Goal: Information Seeking & Learning: Check status

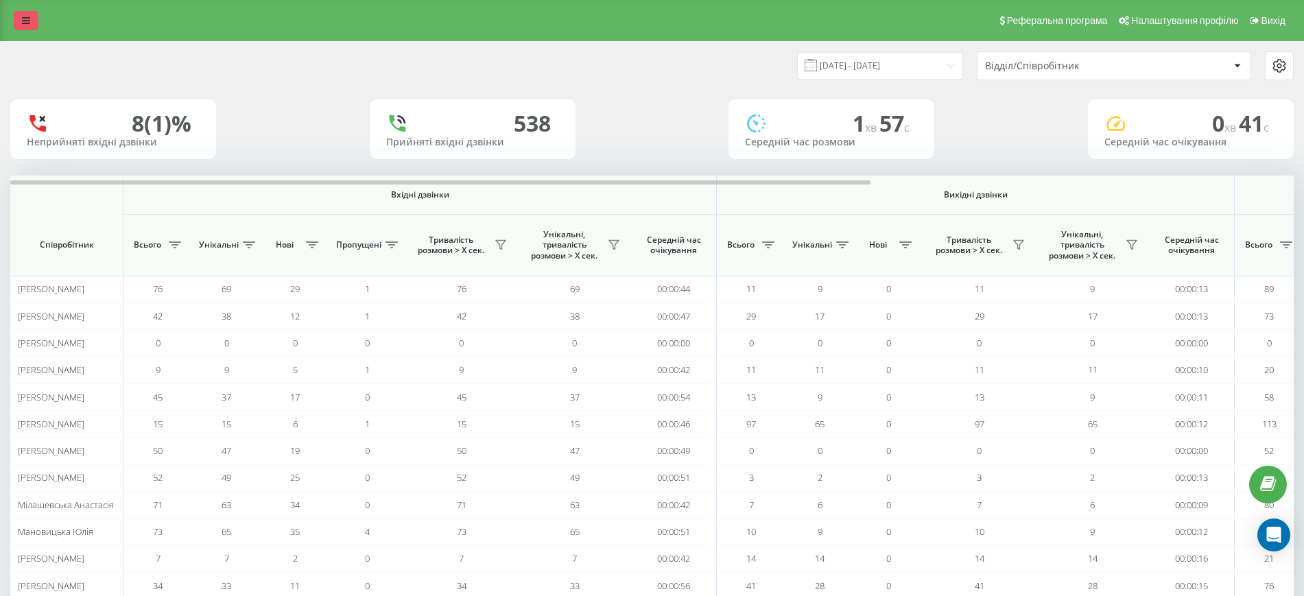
click at [18, 24] on link at bounding box center [26, 20] width 25 height 19
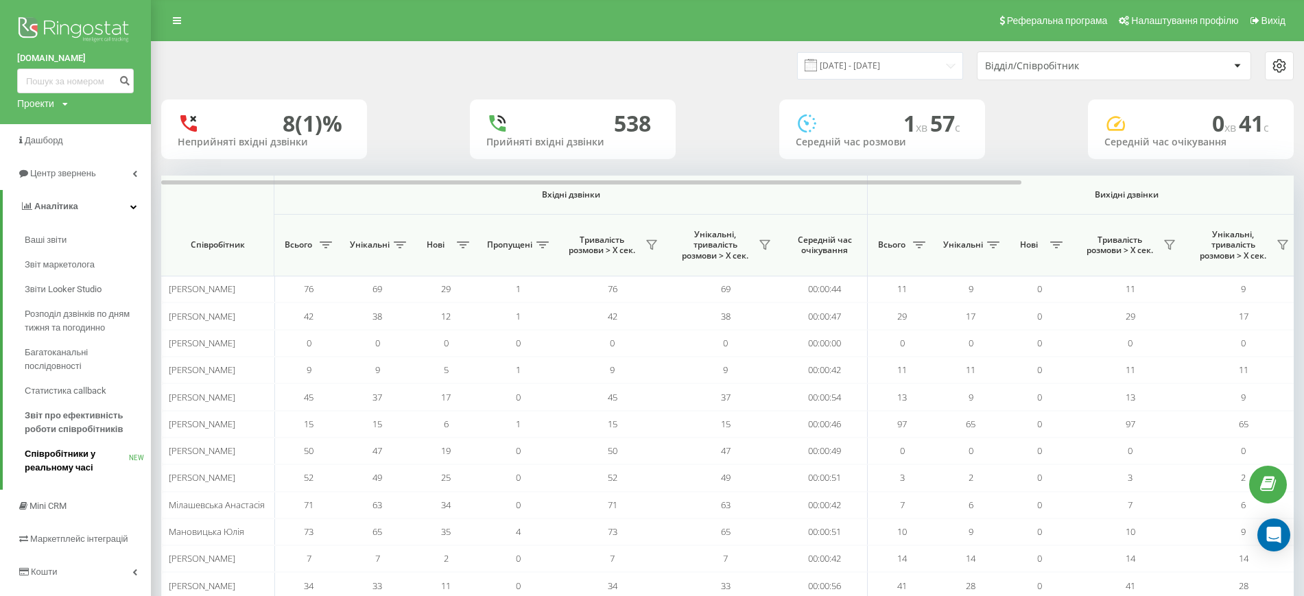
click at [54, 460] on span "Співробітники у реальному часі" at bounding box center [77, 460] width 104 height 27
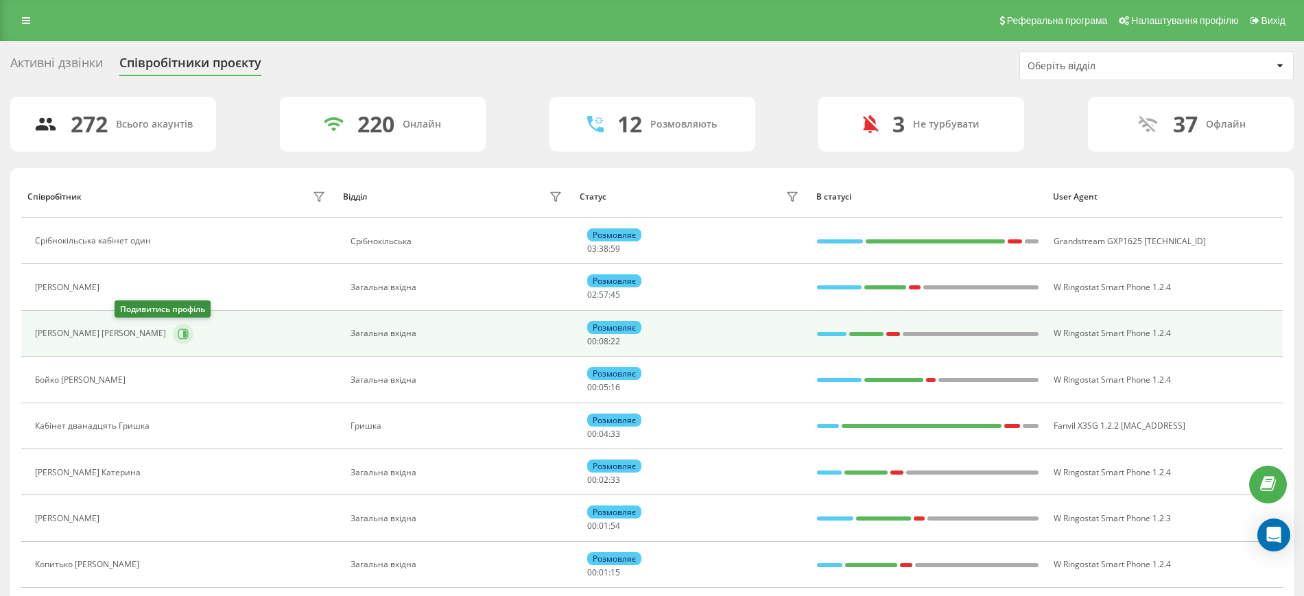
click at [173, 338] on button at bounding box center [183, 334] width 21 height 21
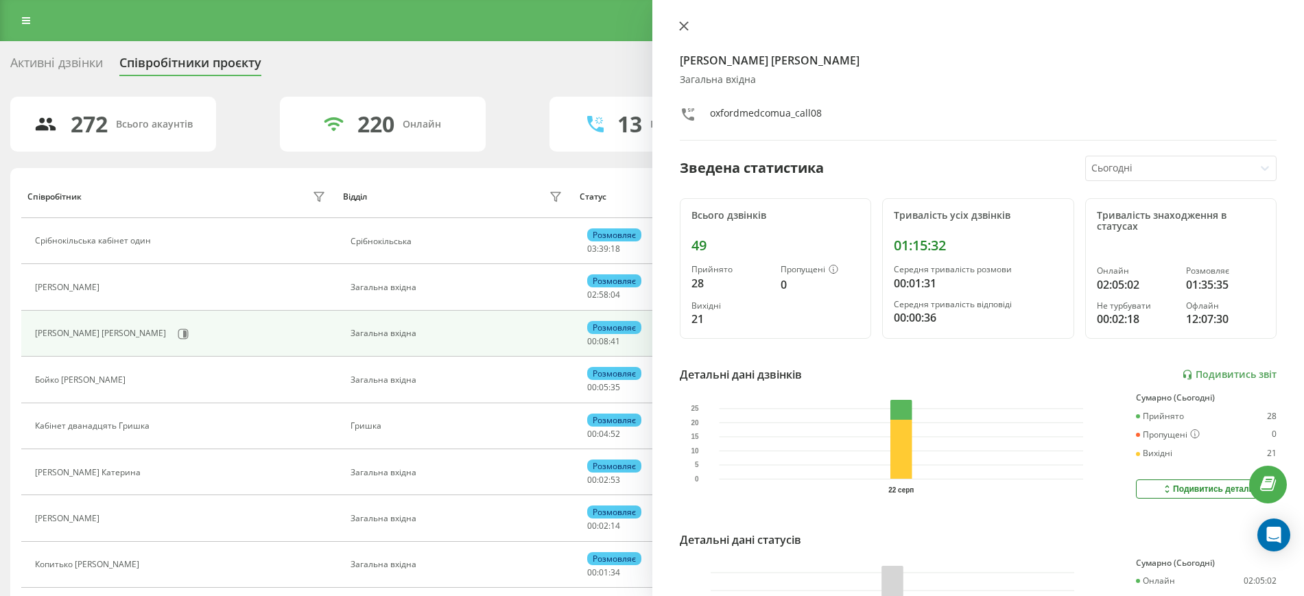
click at [683, 27] on icon at bounding box center [683, 26] width 8 height 8
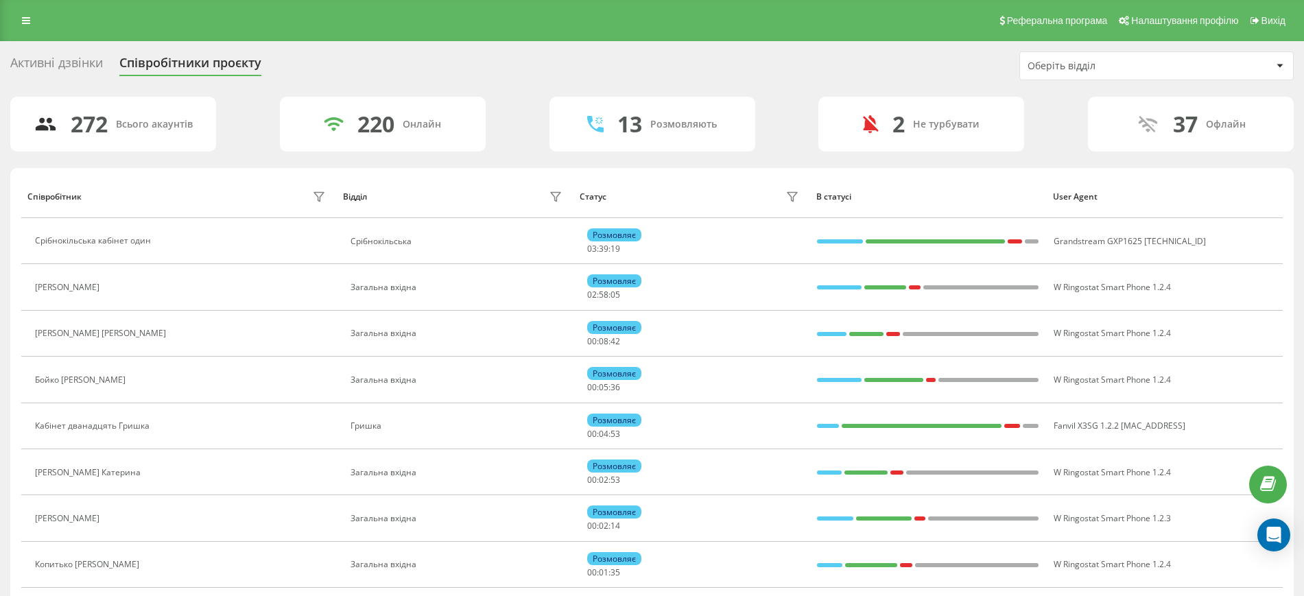
click at [583, 51] on div "Активні дзвінки Співробітники проєкту Оберіть відділ" at bounding box center [652, 65] width 1284 height 29
click at [32, 19] on link at bounding box center [26, 20] width 25 height 19
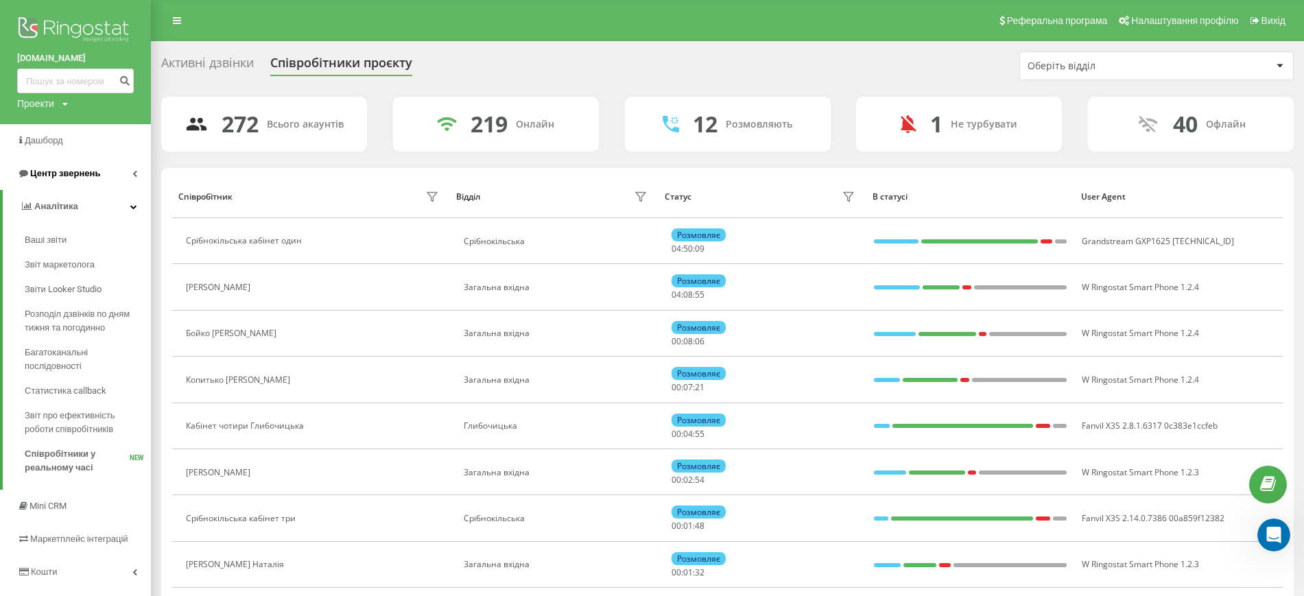
click at [85, 180] on span "Центр звернень" at bounding box center [58, 174] width 83 height 14
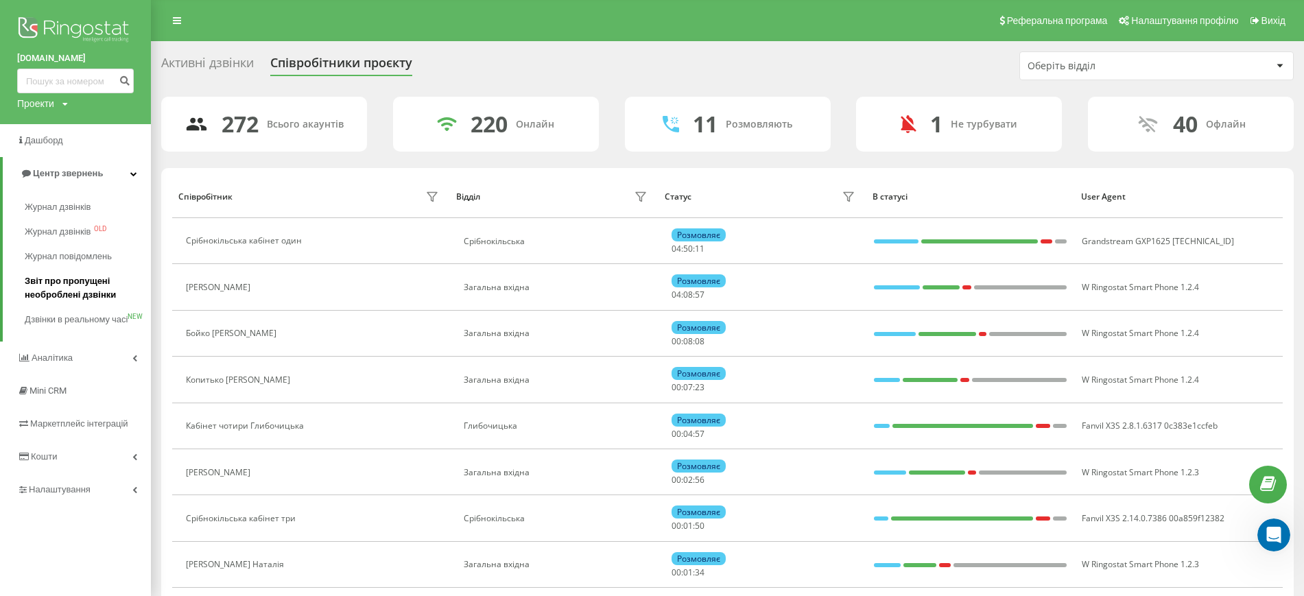
click at [62, 287] on span "Звіт про пропущені необроблені дзвінки" at bounding box center [84, 287] width 119 height 27
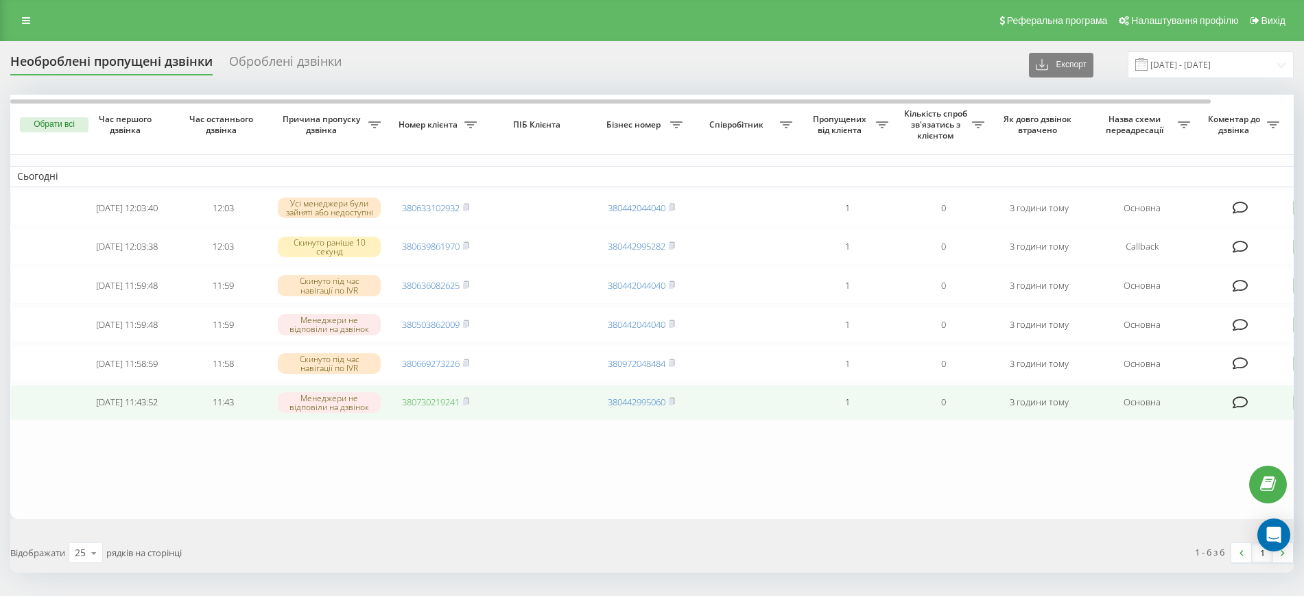
click at [454, 408] on link "380730219241" at bounding box center [431, 402] width 58 height 12
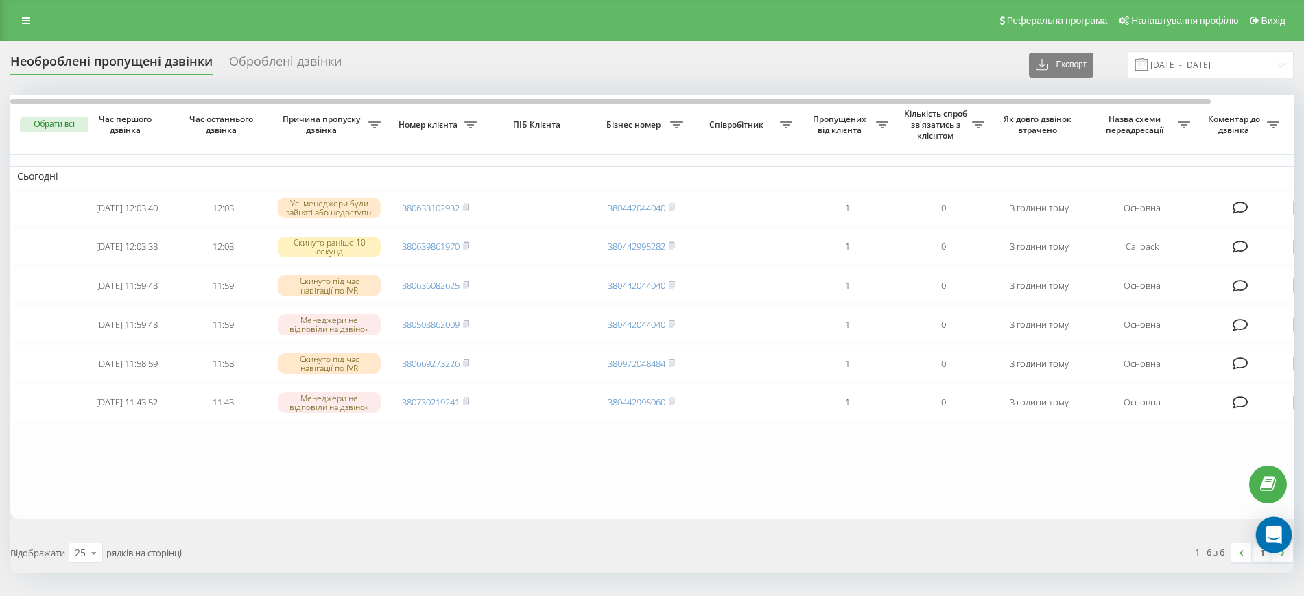
click at [1276, 536] on icon "Open Intercom Messenger" at bounding box center [1274, 535] width 16 height 18
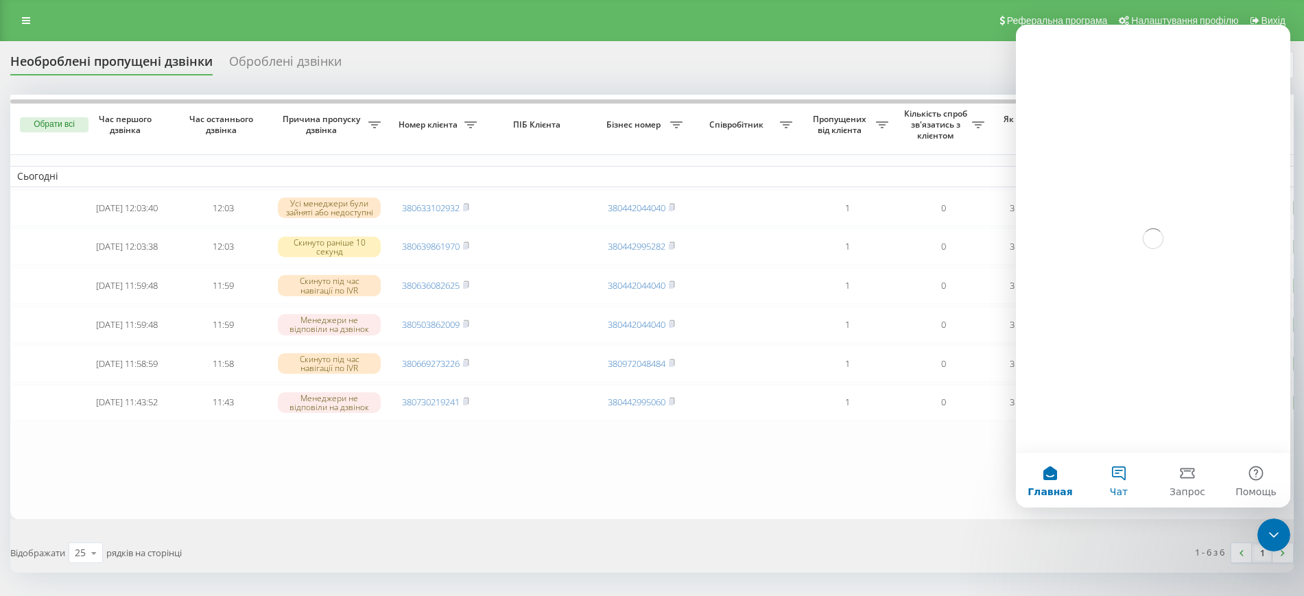
click at [1116, 466] on button "Чат" at bounding box center [1119, 480] width 69 height 55
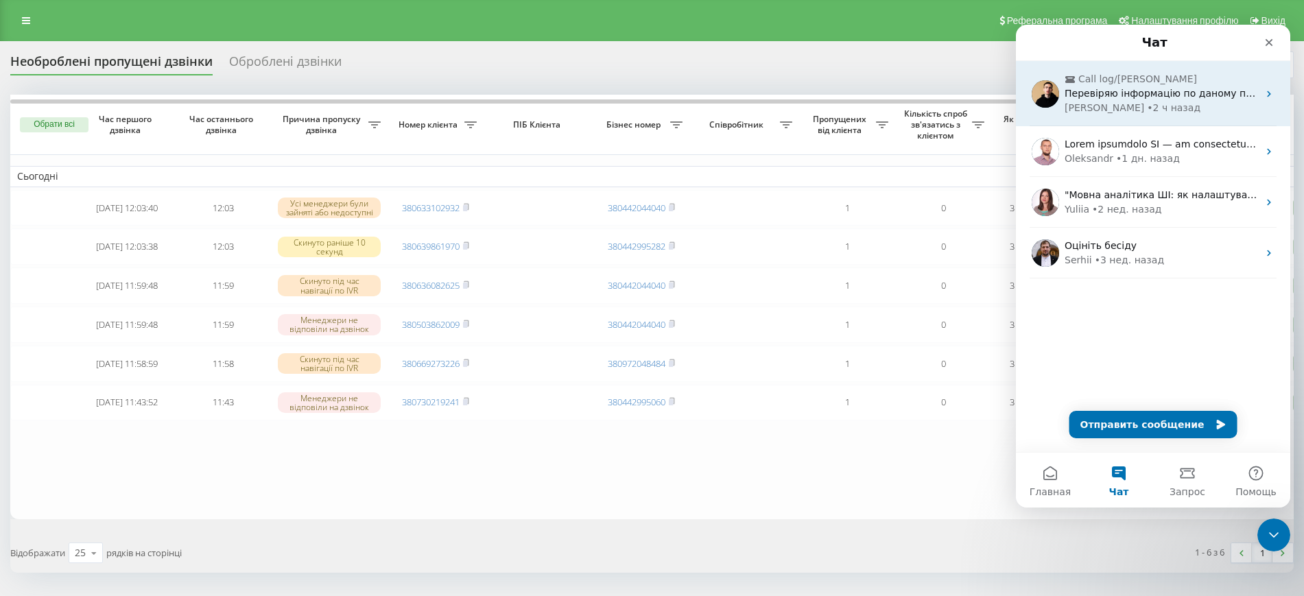
click at [1142, 83] on span "Call log/[PERSON_NAME]" at bounding box center [1138, 79] width 119 height 14
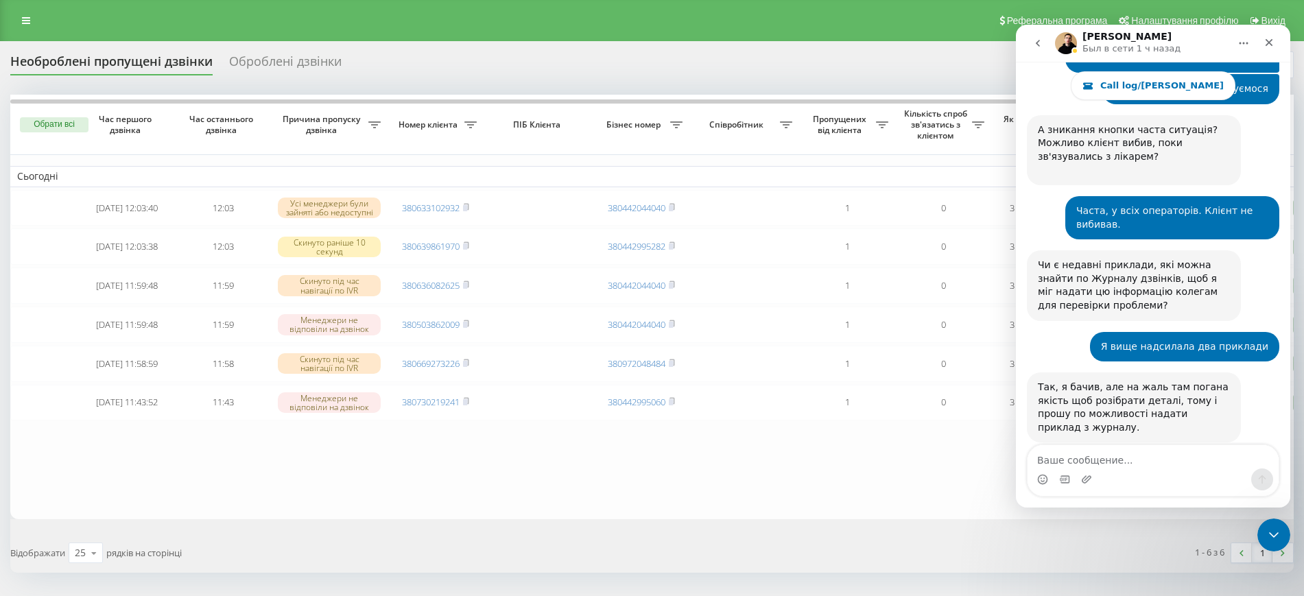
scroll to position [21059, 0]
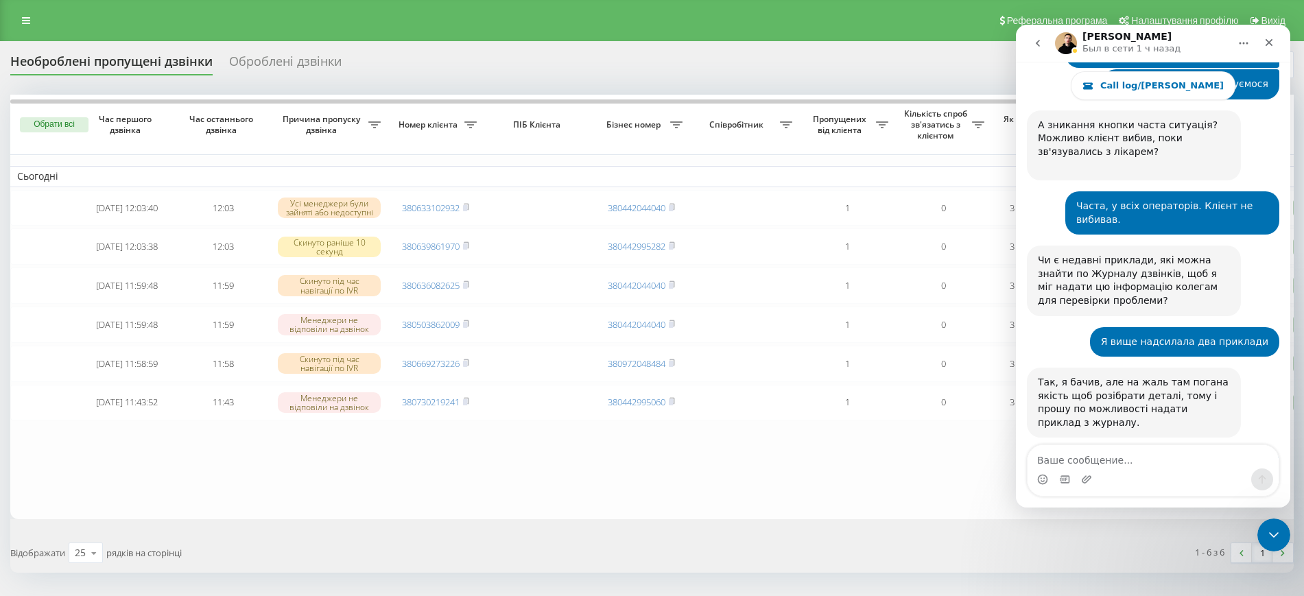
click at [1126, 460] on textarea "Ваше сообщение..." at bounding box center [1153, 456] width 251 height 23
type textarea "Знову приходять пропущені, які були ще в 12 годин"
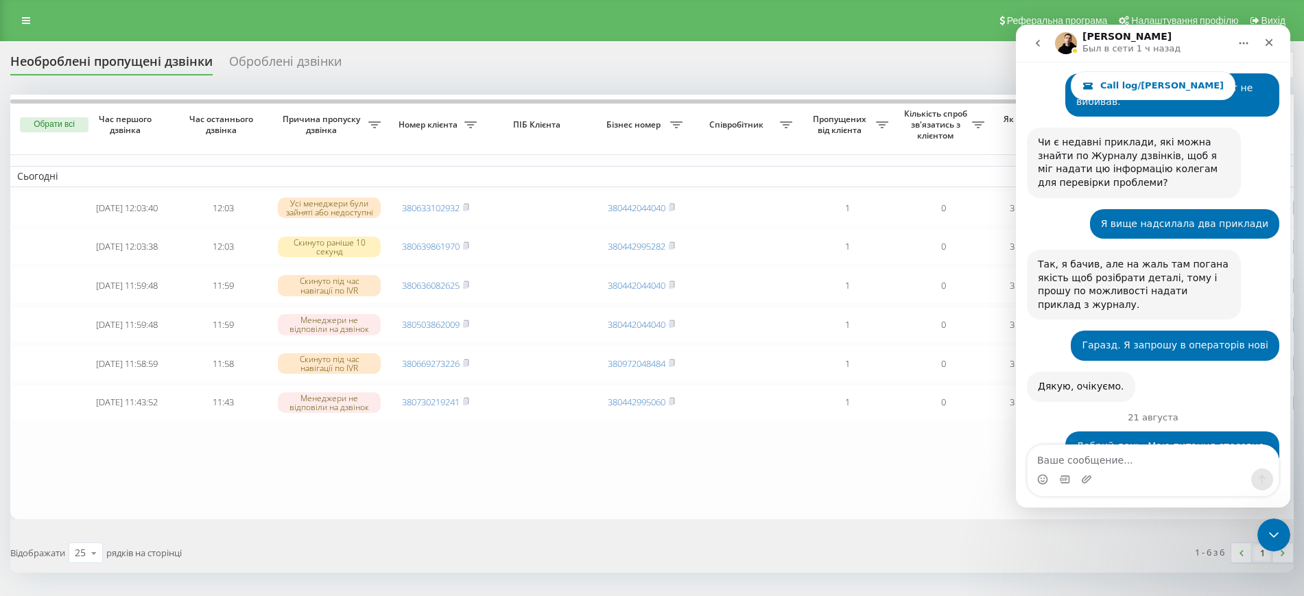
scroll to position [21178, 0]
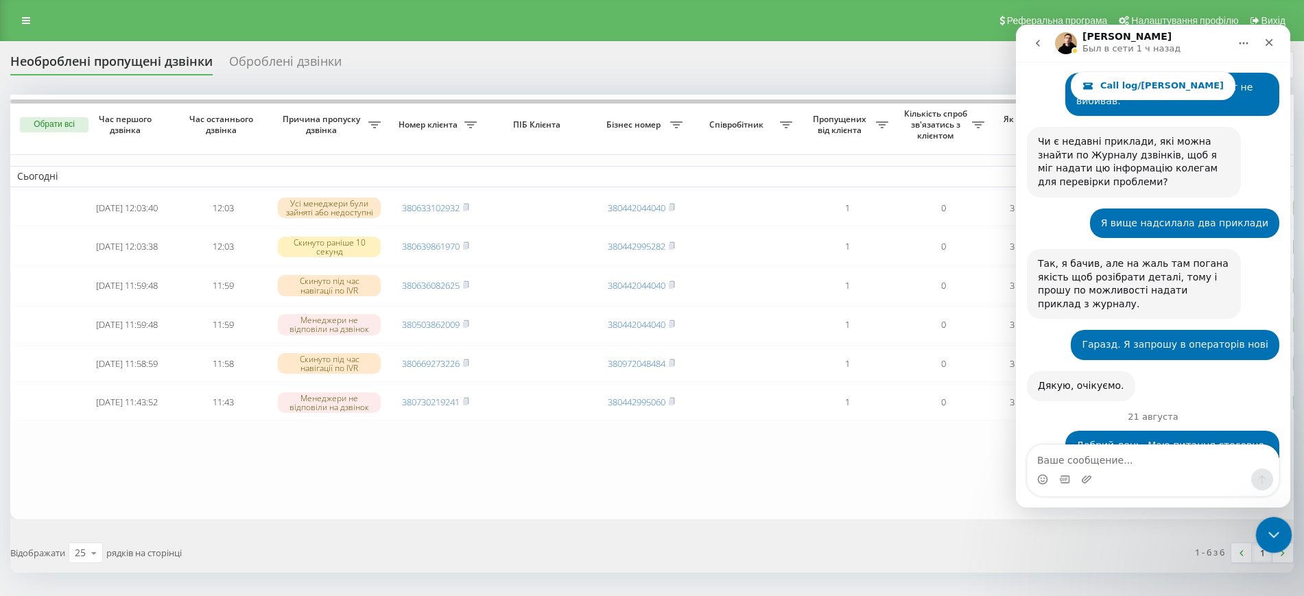
click at [1273, 535] on icon "Закрыть службу сообщений Intercom" at bounding box center [1272, 533] width 16 height 16
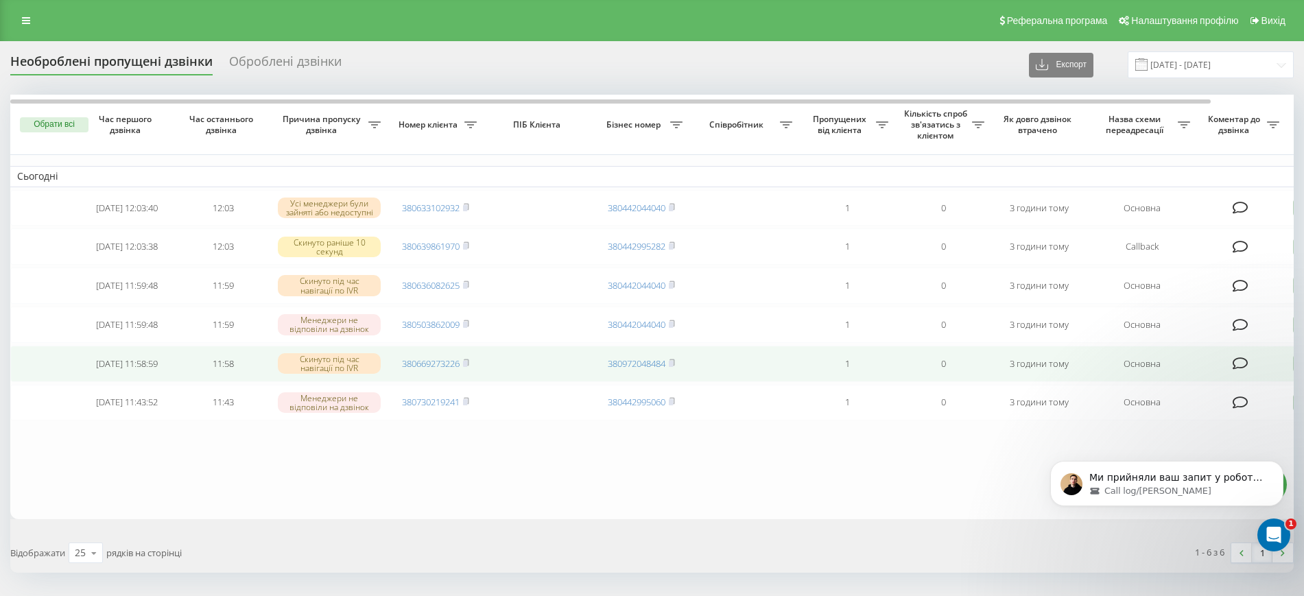
scroll to position [21331, 0]
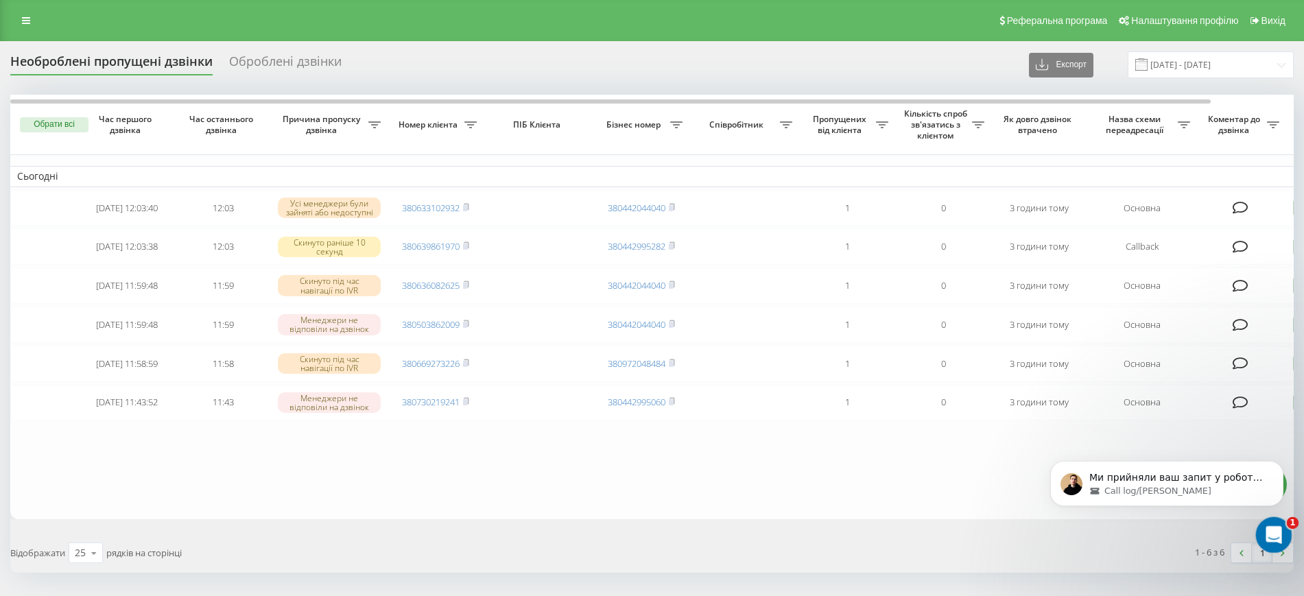
click at [1273, 528] on icon "Открыть службу сообщений Intercom" at bounding box center [1272, 533] width 10 height 11
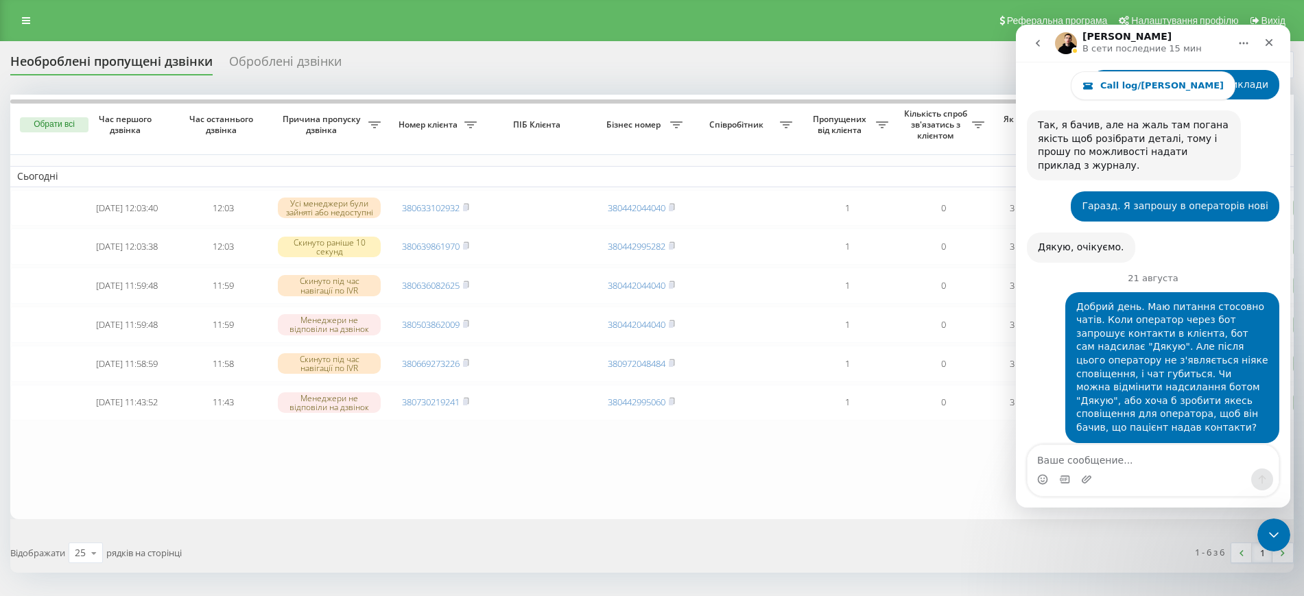
scroll to position [21353, 0]
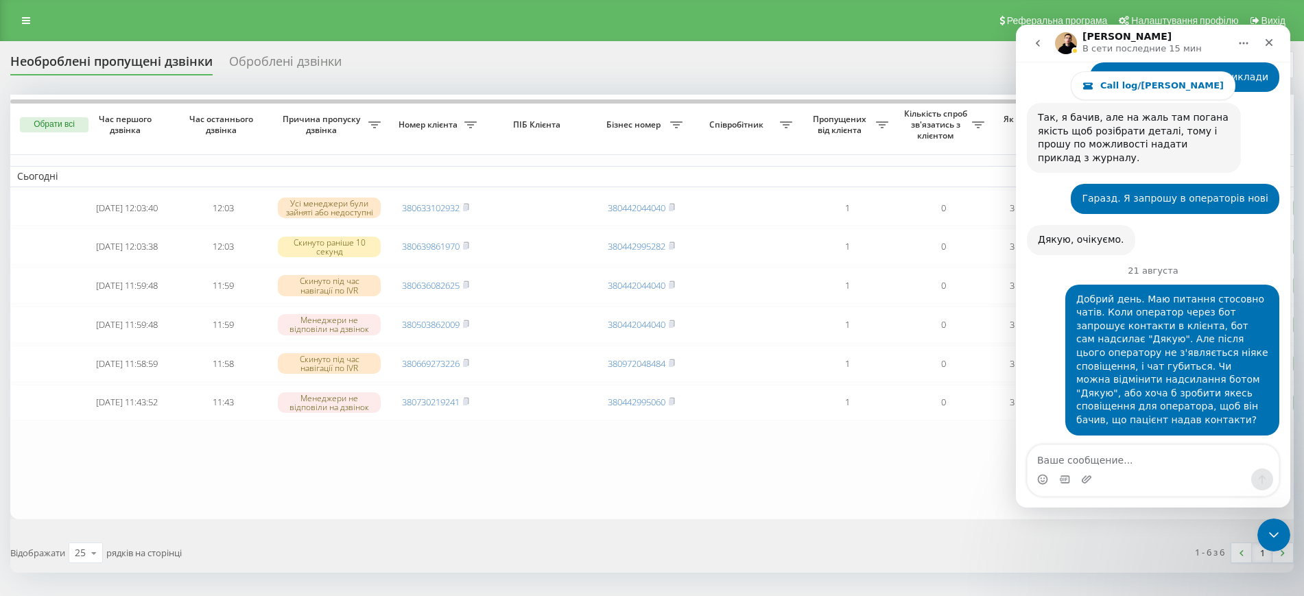
click at [1133, 453] on textarea "Ваше сообщение..." at bounding box center [1153, 456] width 251 height 23
type textarea "Ок"
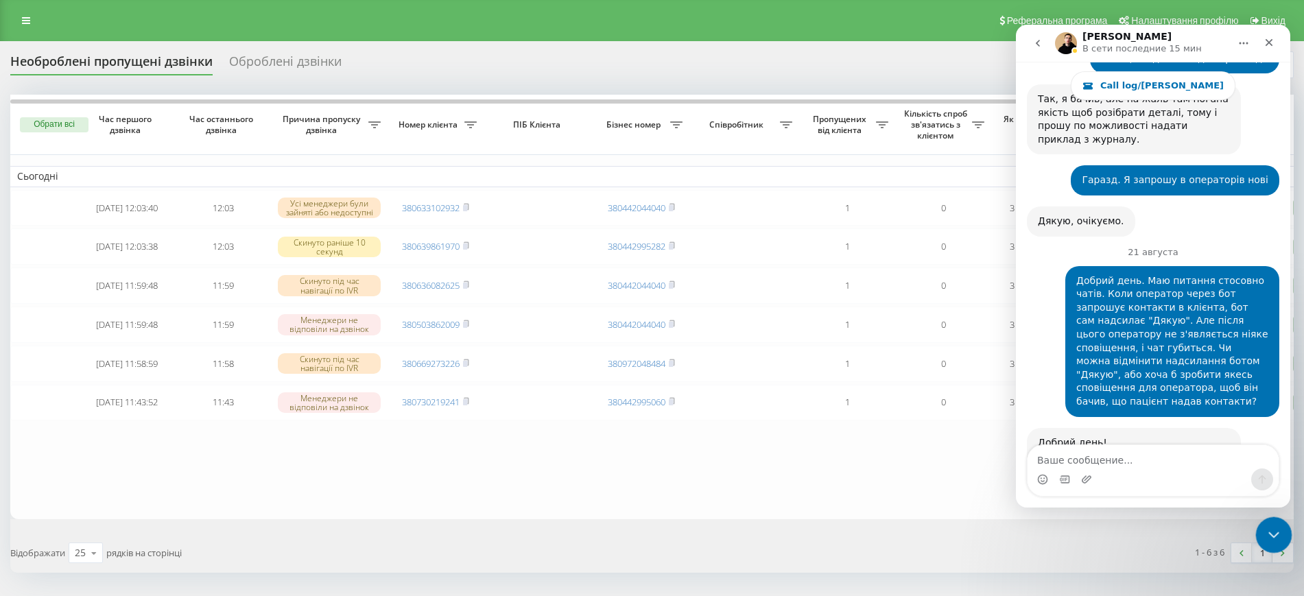
click at [1274, 523] on div "Закрыть службу сообщений Intercom" at bounding box center [1272, 533] width 33 height 33
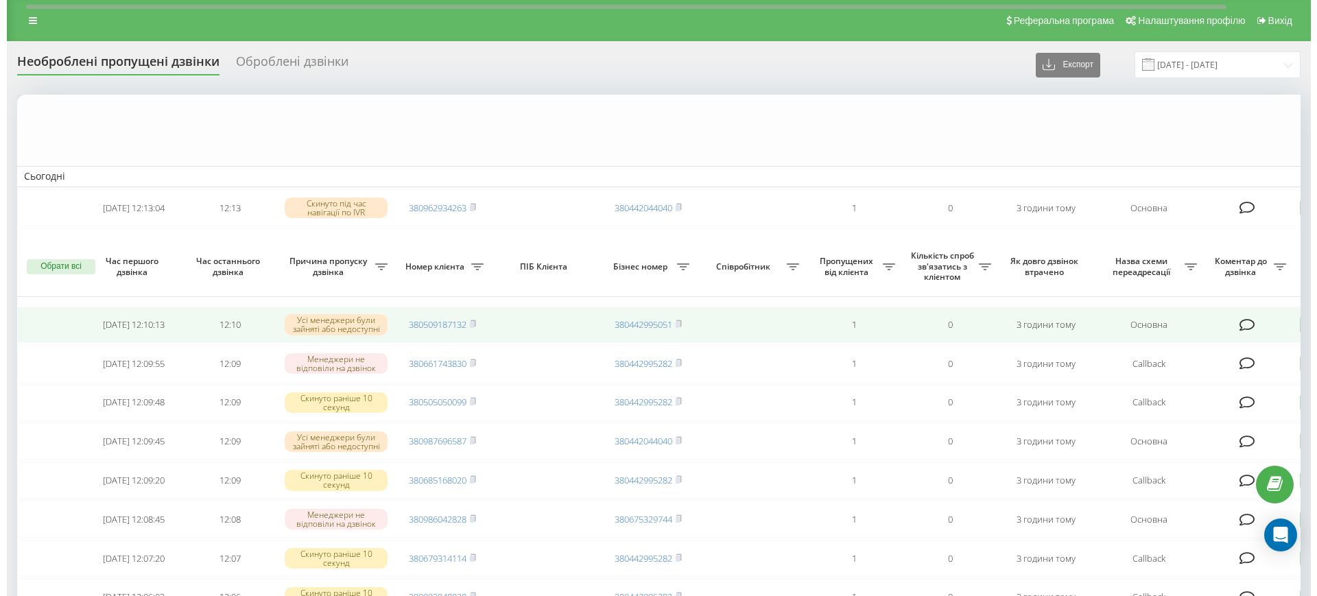
scroll to position [429, 0]
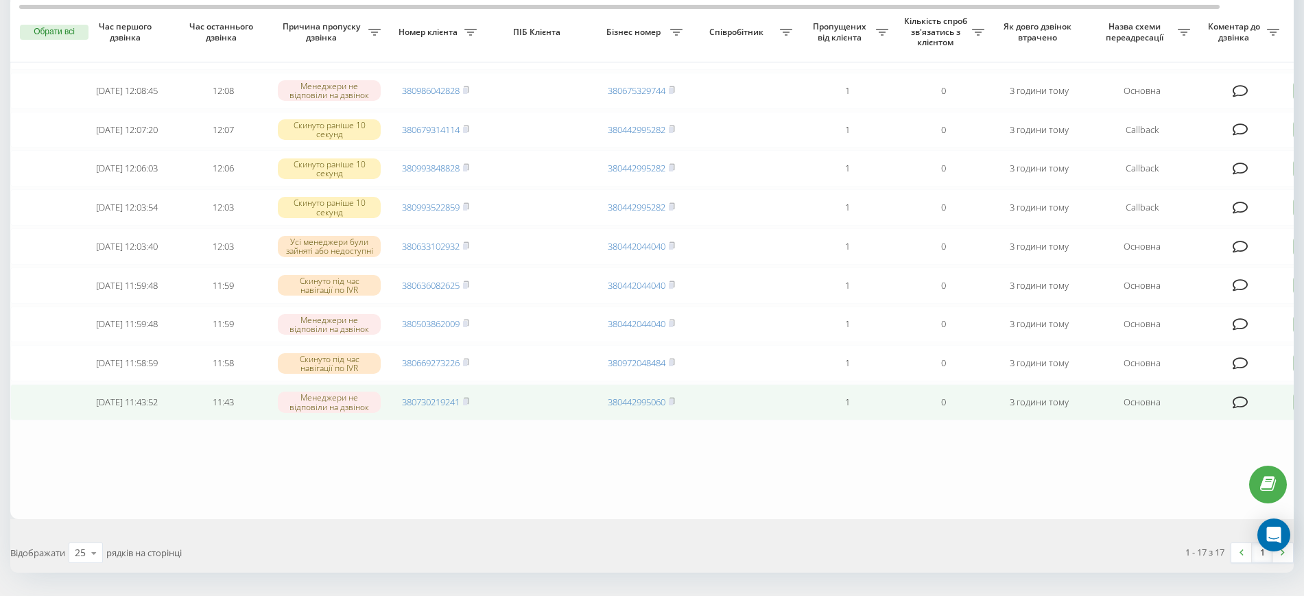
click at [1247, 410] on icon at bounding box center [1241, 403] width 16 height 14
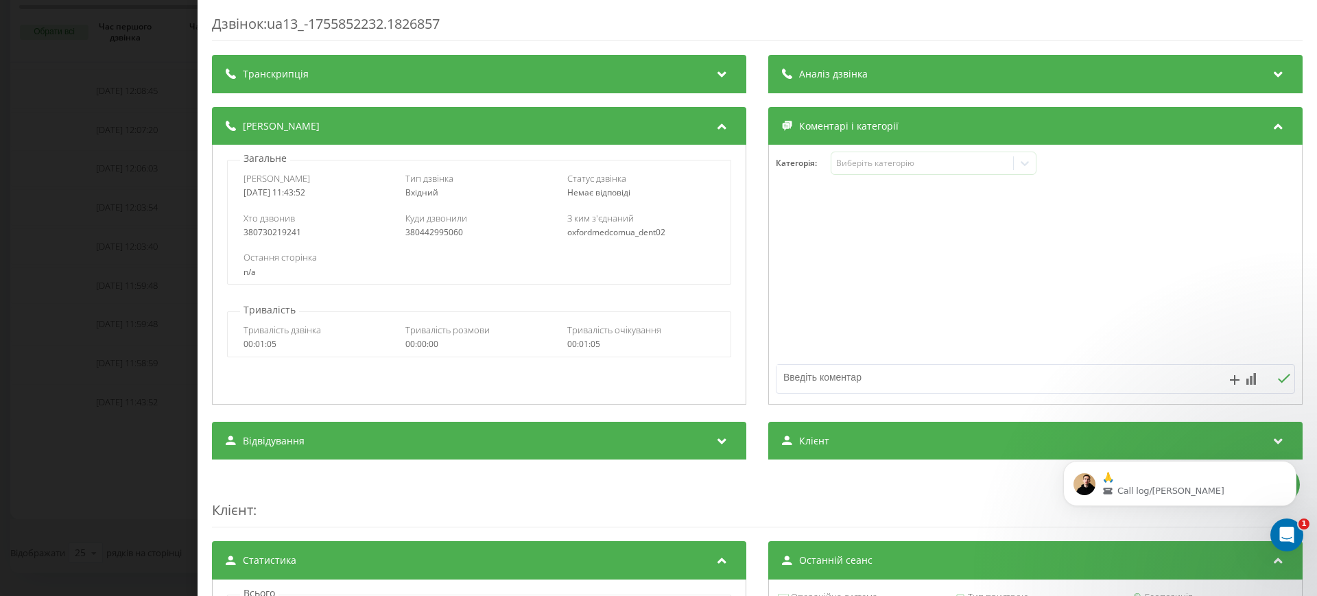
click at [865, 372] on textarea at bounding box center [984, 377] width 414 height 25
click at [143, 319] on div "Дзвінок : ua13_-1755852232.1826857 Транскрипція Для AI-аналізу майбутніх дзвінк…" at bounding box center [658, 298] width 1317 height 596
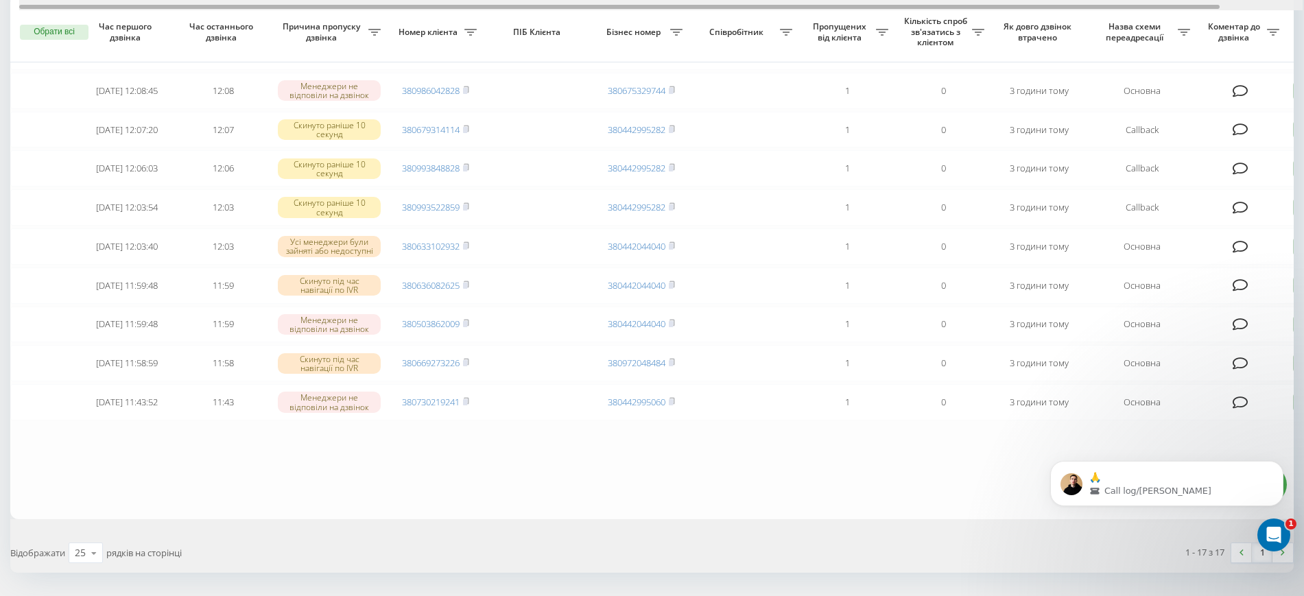
drag, startPoint x: 830, startPoint y: 7, endPoint x: 775, endPoint y: 6, distance: 55.6
click at [775, 6] on div at bounding box center [619, 7] width 1201 height 4
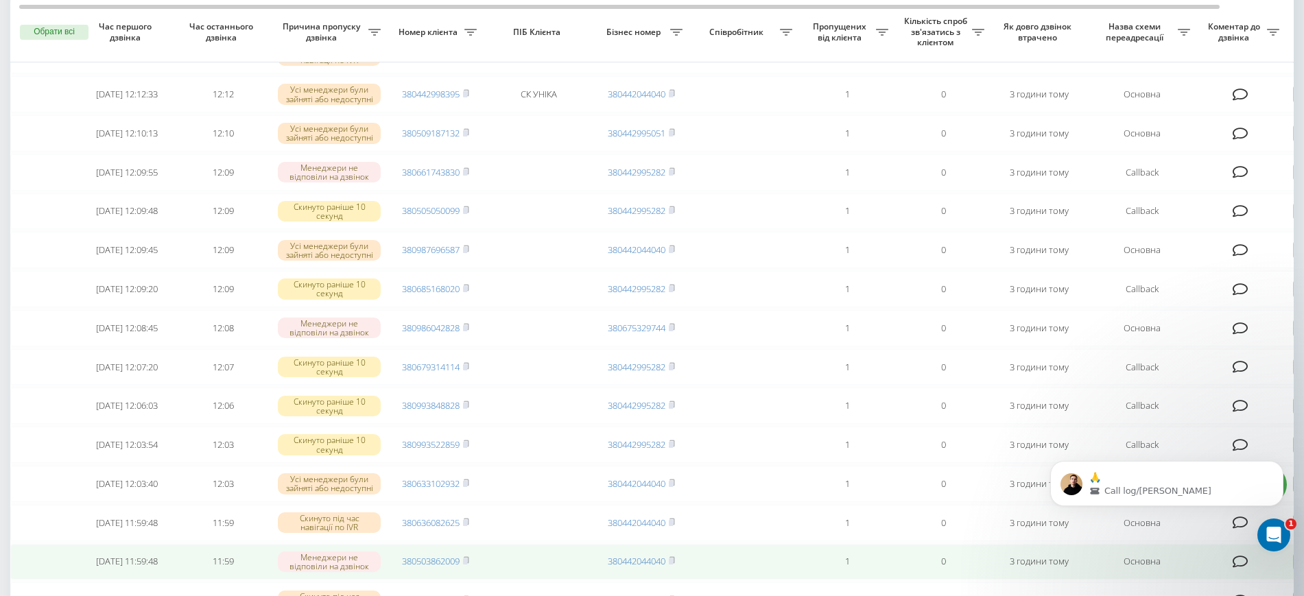
scroll to position [86, 0]
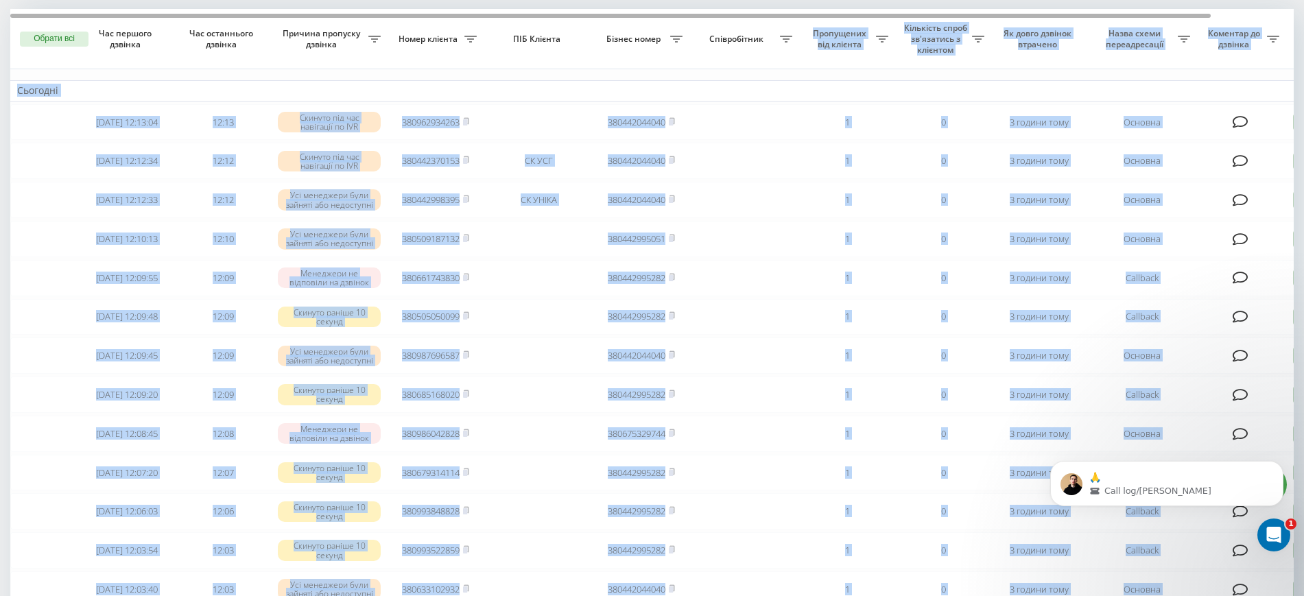
drag, startPoint x: 795, startPoint y: 12, endPoint x: 993, endPoint y: 15, distance: 197.6
click at [993, 15] on div "Обрати всі Час першого дзвінка Час останнього дзвінка Причина пропуску дзвінка …" at bounding box center [652, 435] width 1284 height 853
drag, startPoint x: 746, startPoint y: 15, endPoint x: 701, endPoint y: 15, distance: 44.6
click at [701, 15] on div at bounding box center [610, 16] width 1201 height 4
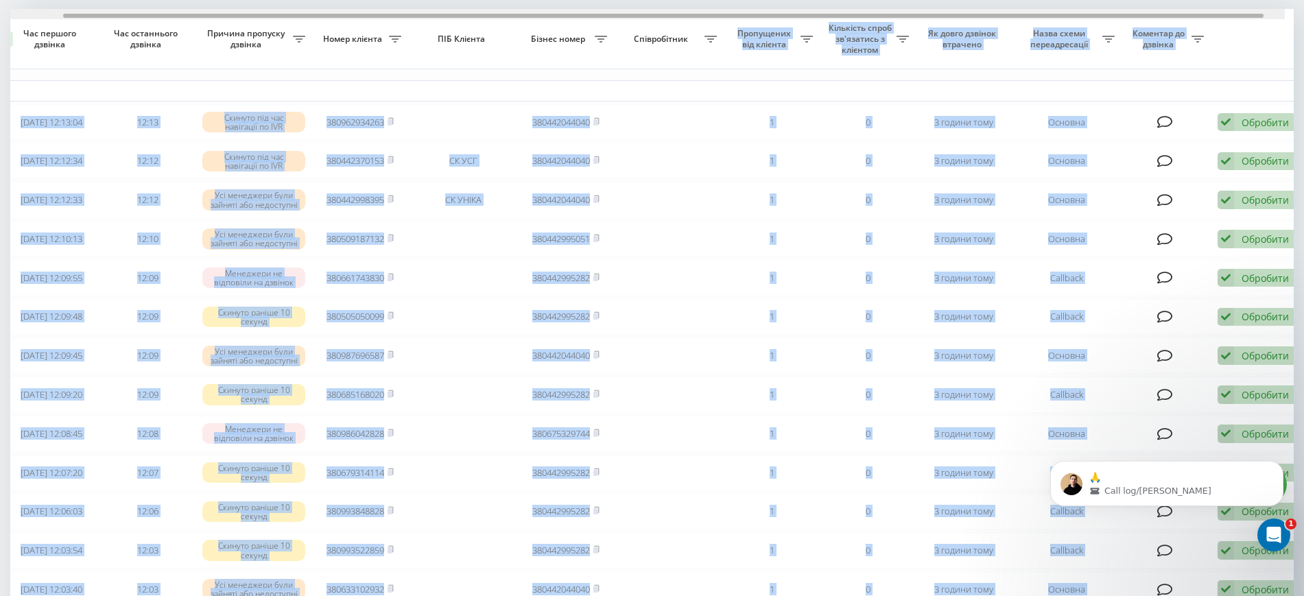
scroll to position [0, 89]
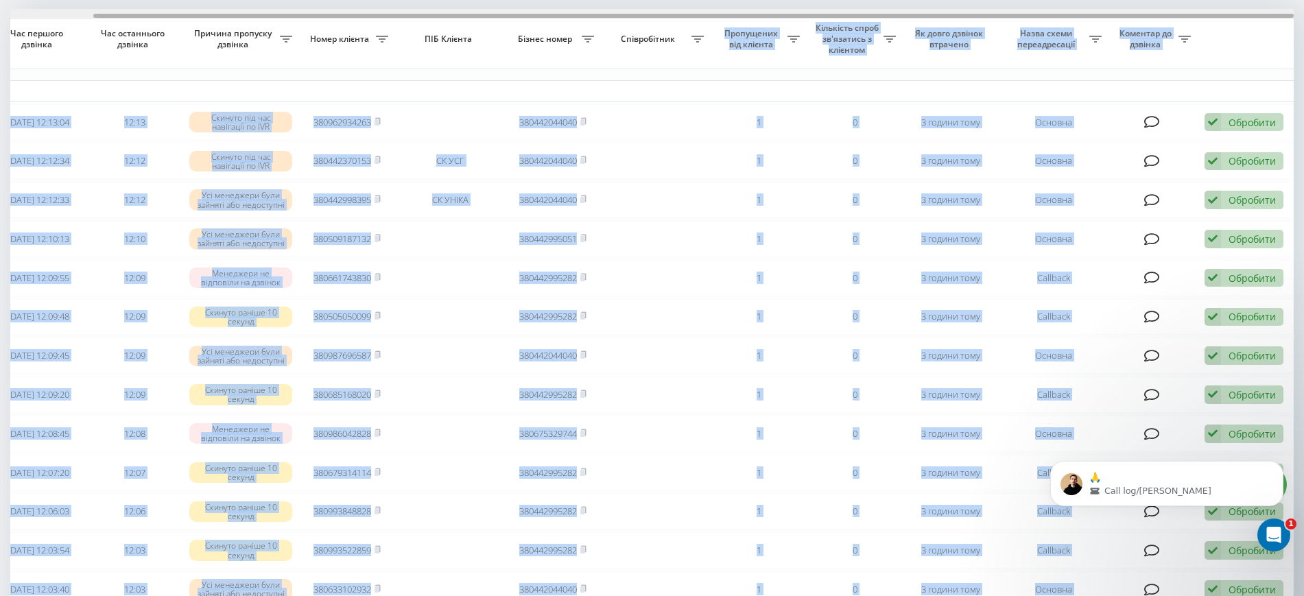
drag, startPoint x: 1001, startPoint y: 15, endPoint x: 1205, endPoint y: 49, distance: 207.3
click at [1162, 29] on div "Обрати всі Час першого дзвінка Час останнього дзвінка Причина пропуску дзвінка …" at bounding box center [652, 435] width 1284 height 853
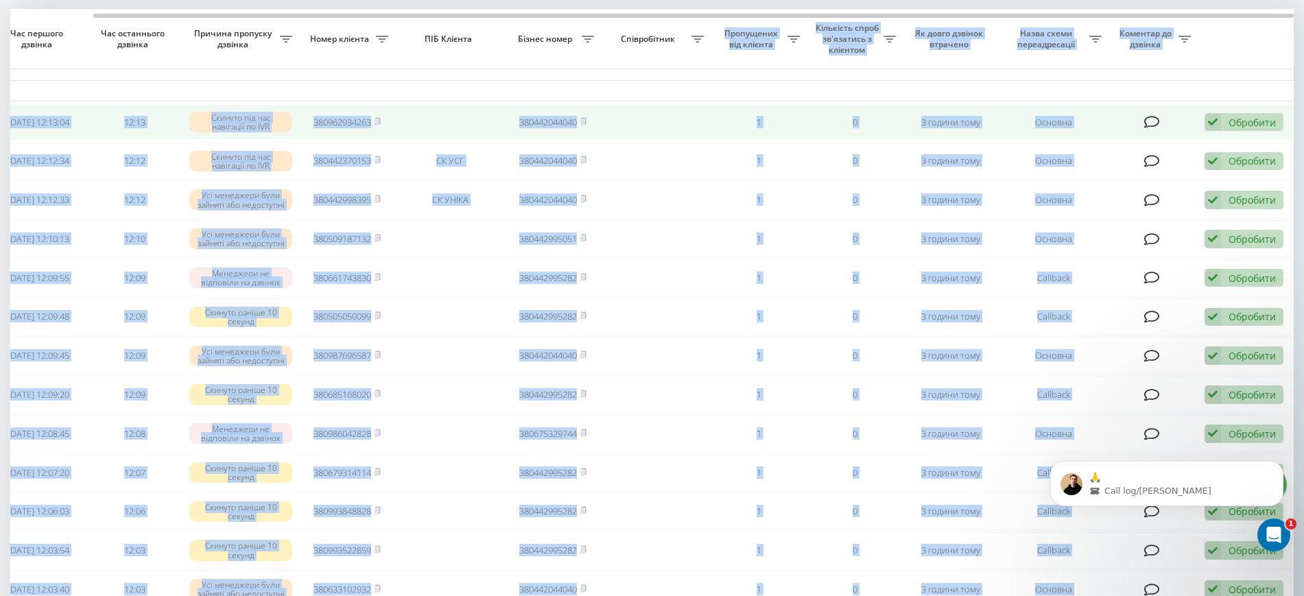
click at [1234, 123] on div "Обробити" at bounding box center [1252, 122] width 47 height 13
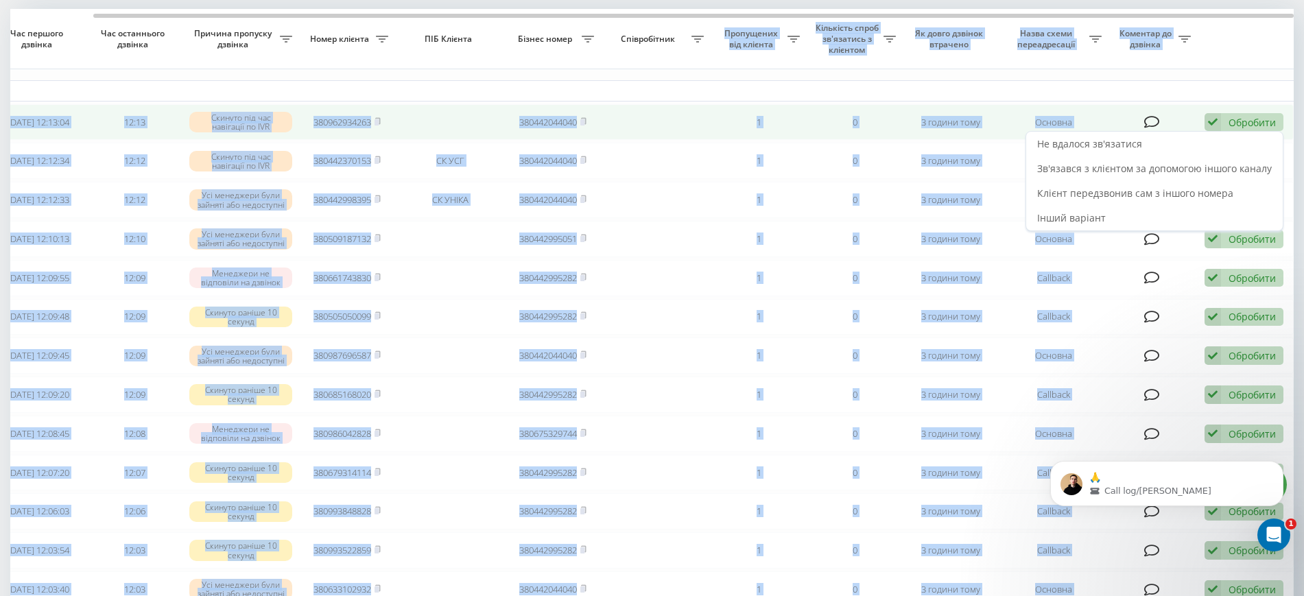
click at [1228, 123] on div "Обробити Не вдалося зв'язатися Зв'язався з клієнтом за допомогою іншого каналу …" at bounding box center [1244, 122] width 79 height 19
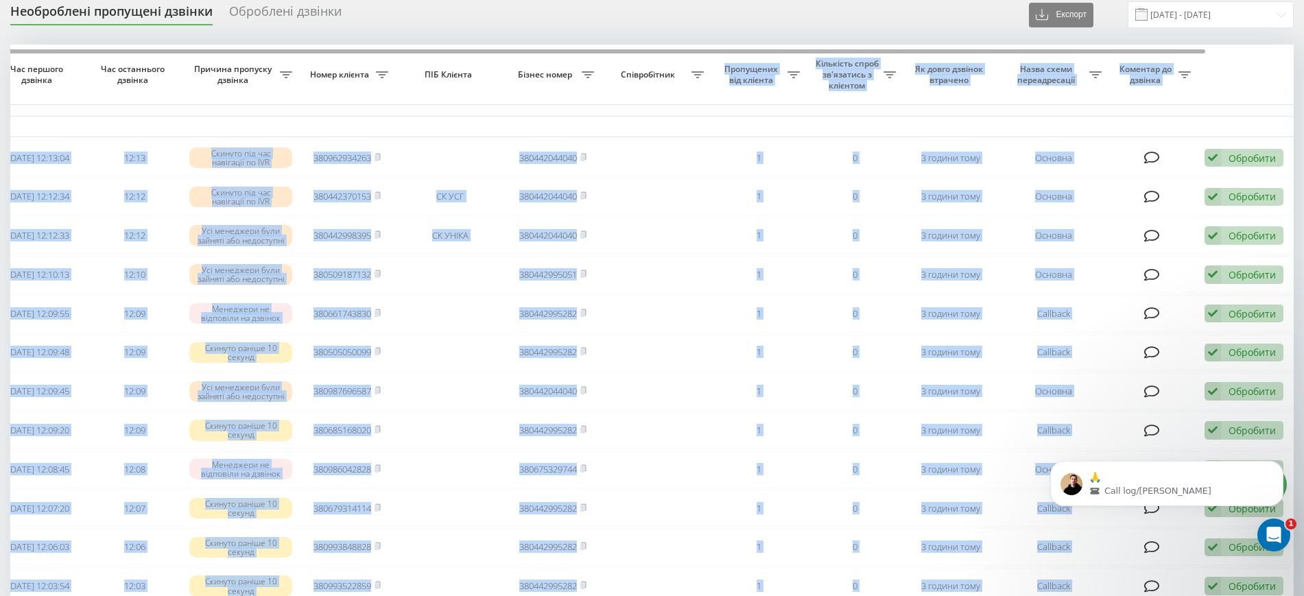
scroll to position [0, 0]
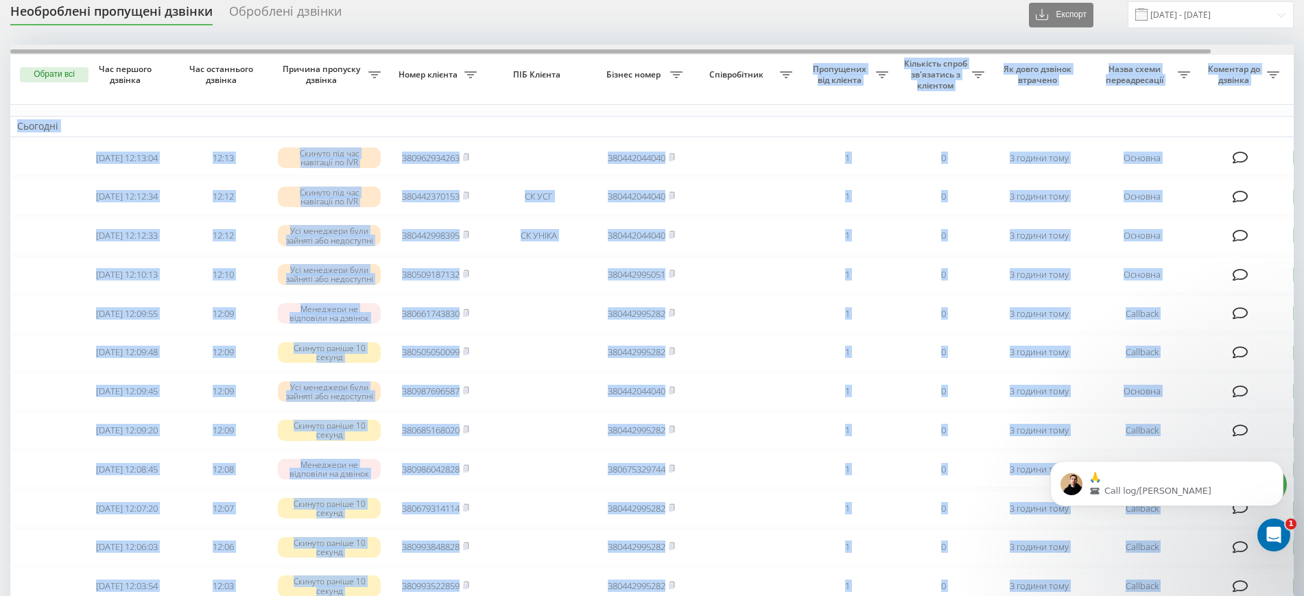
drag, startPoint x: 990, startPoint y: 51, endPoint x: 845, endPoint y: 46, distance: 144.9
click at [845, 46] on div at bounding box center [652, 50] width 1284 height 10
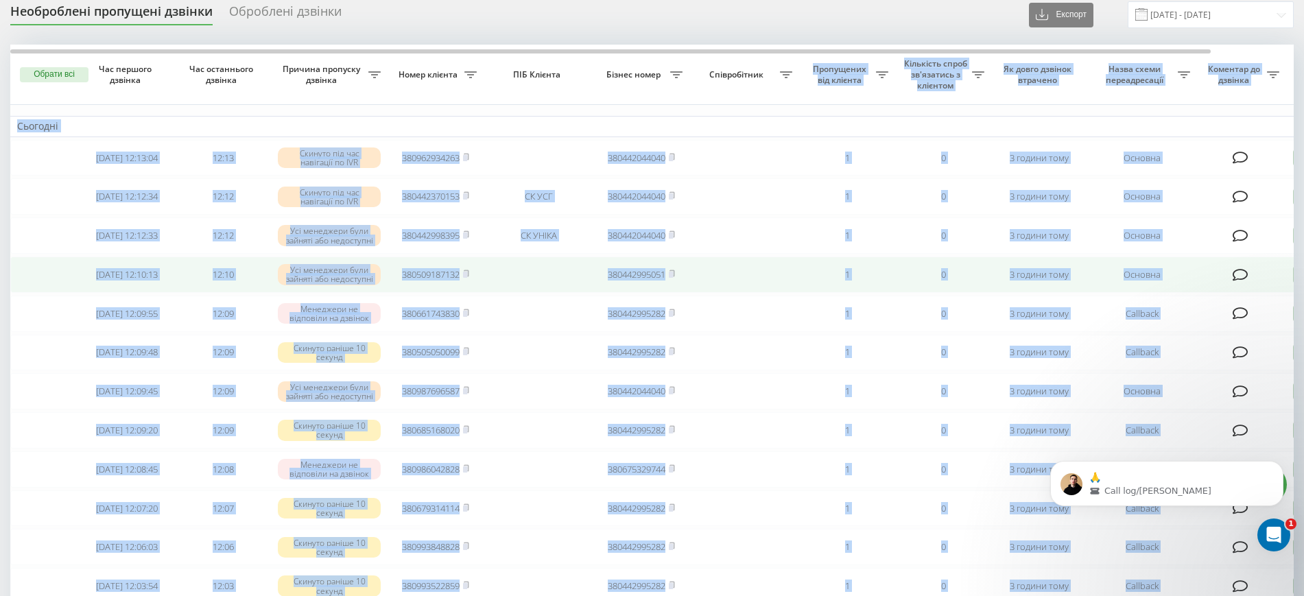
click at [67, 272] on td at bounding box center [44, 275] width 69 height 36
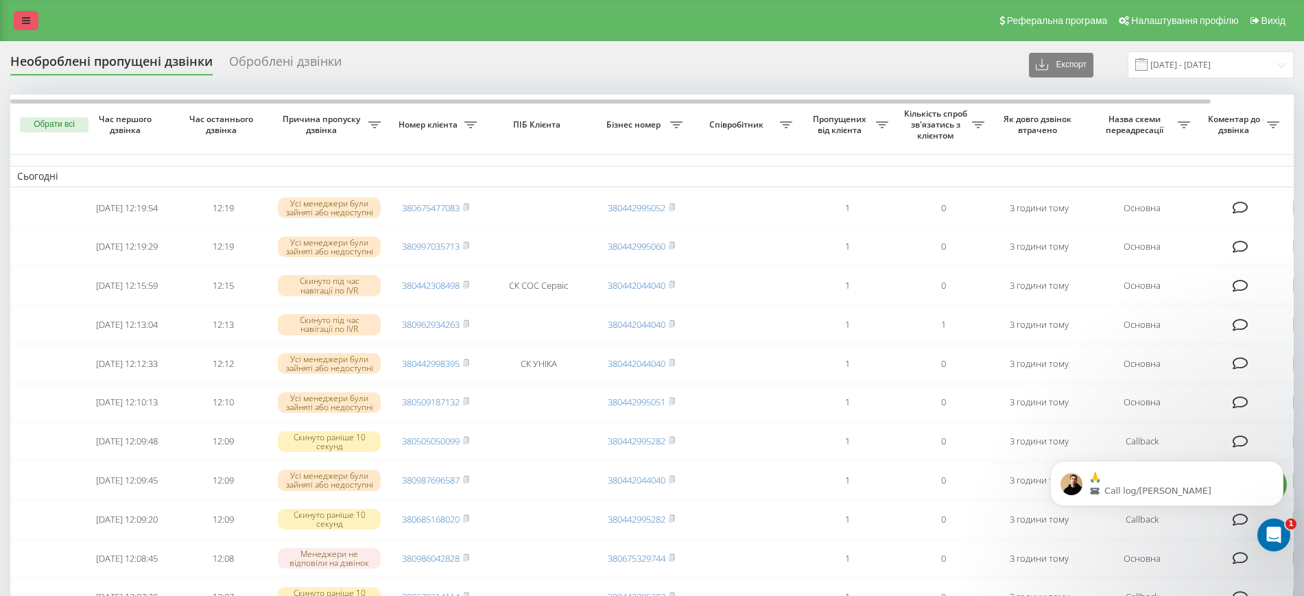
click at [21, 23] on link at bounding box center [26, 20] width 25 height 19
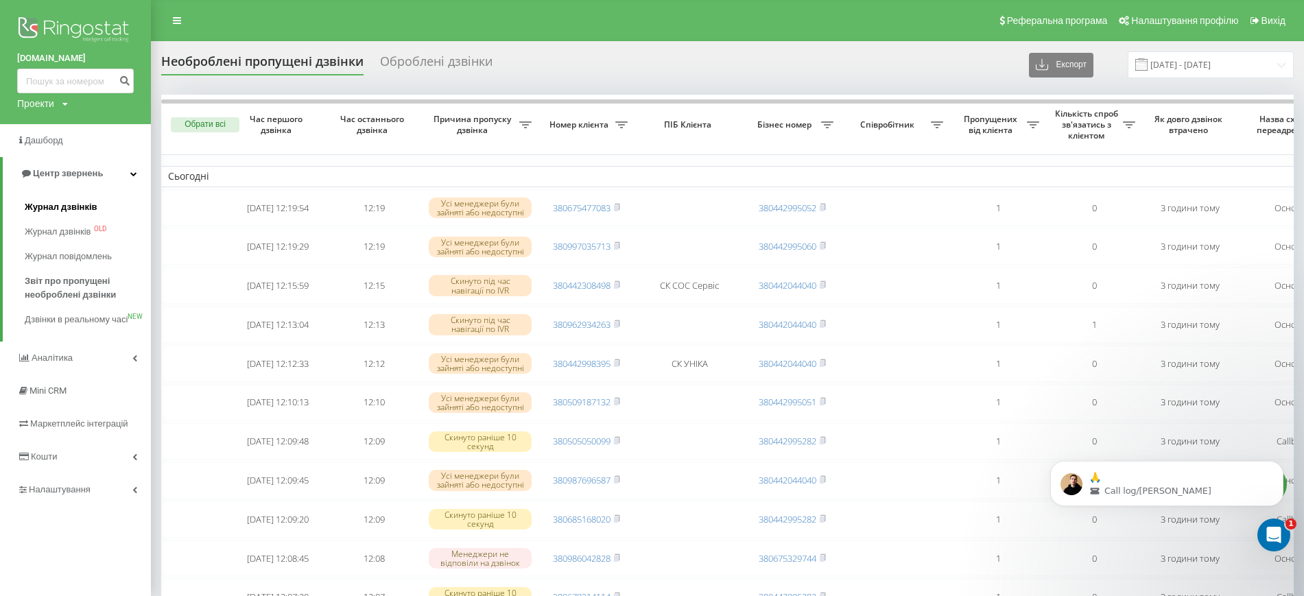
click at [49, 209] on span "Журнал дзвінків" at bounding box center [61, 207] width 73 height 14
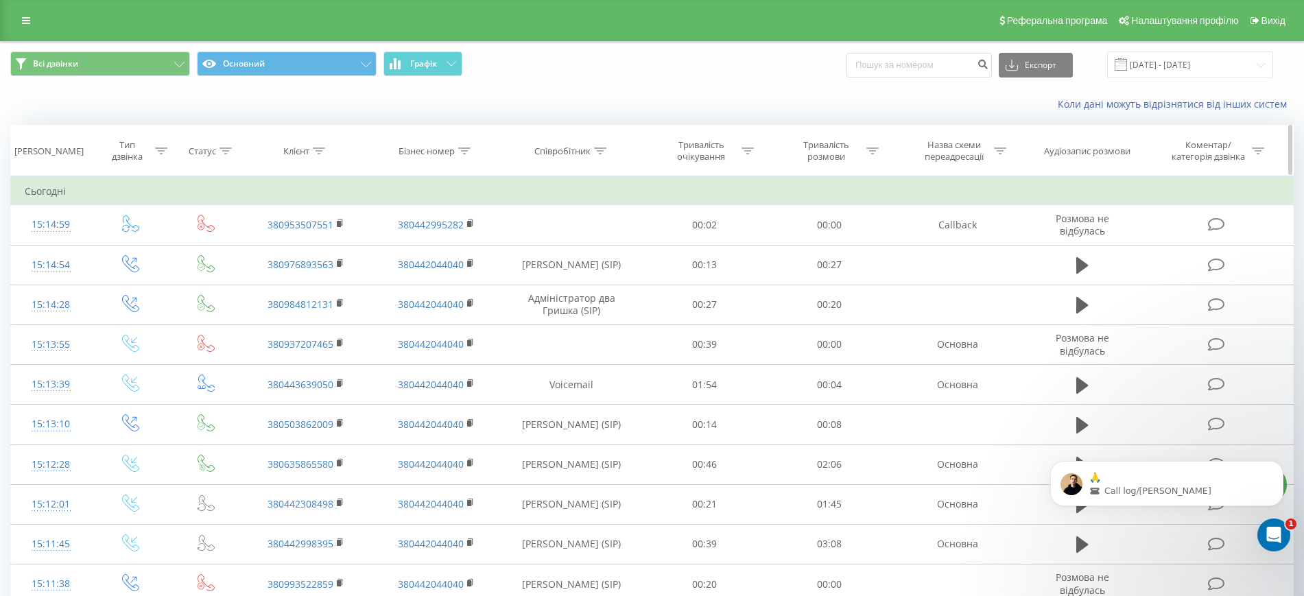
click at [598, 157] on th "Співробітник" at bounding box center [572, 151] width 141 height 51
click at [598, 149] on icon at bounding box center [600, 151] width 12 height 7
click at [541, 246] on input "text" at bounding box center [572, 249] width 121 height 24
type input "Мілашевська"
click at [598, 274] on span "OK" at bounding box center [601, 276] width 38 height 21
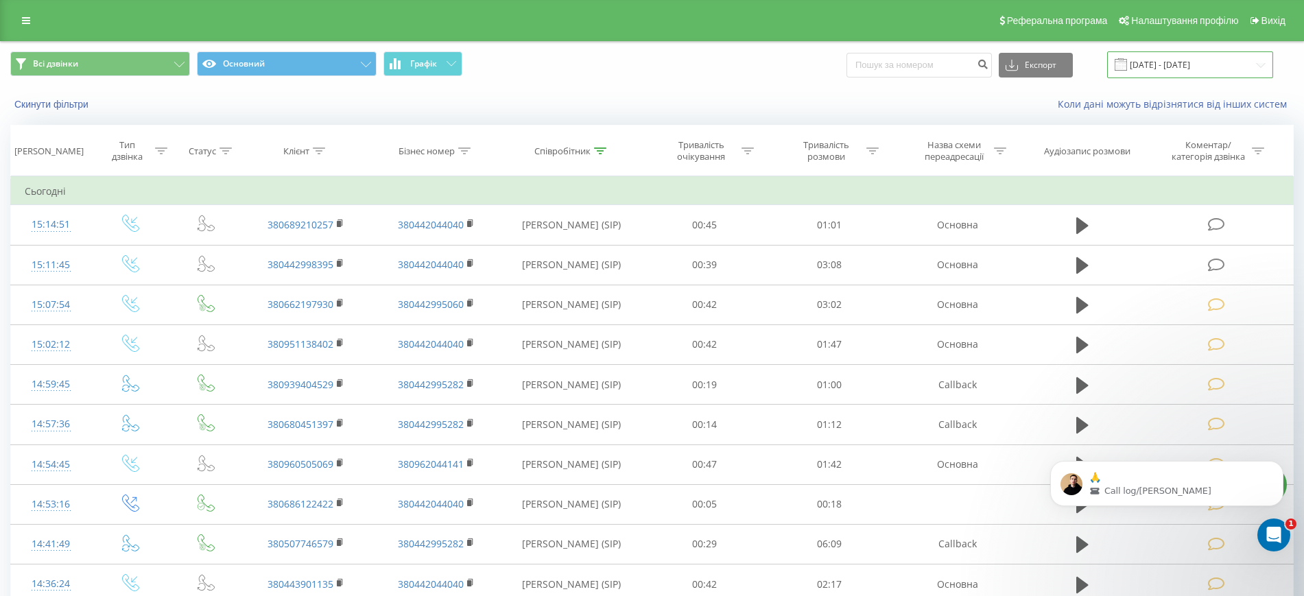
click at [1184, 65] on input "[DATE] - [DATE]" at bounding box center [1190, 64] width 166 height 27
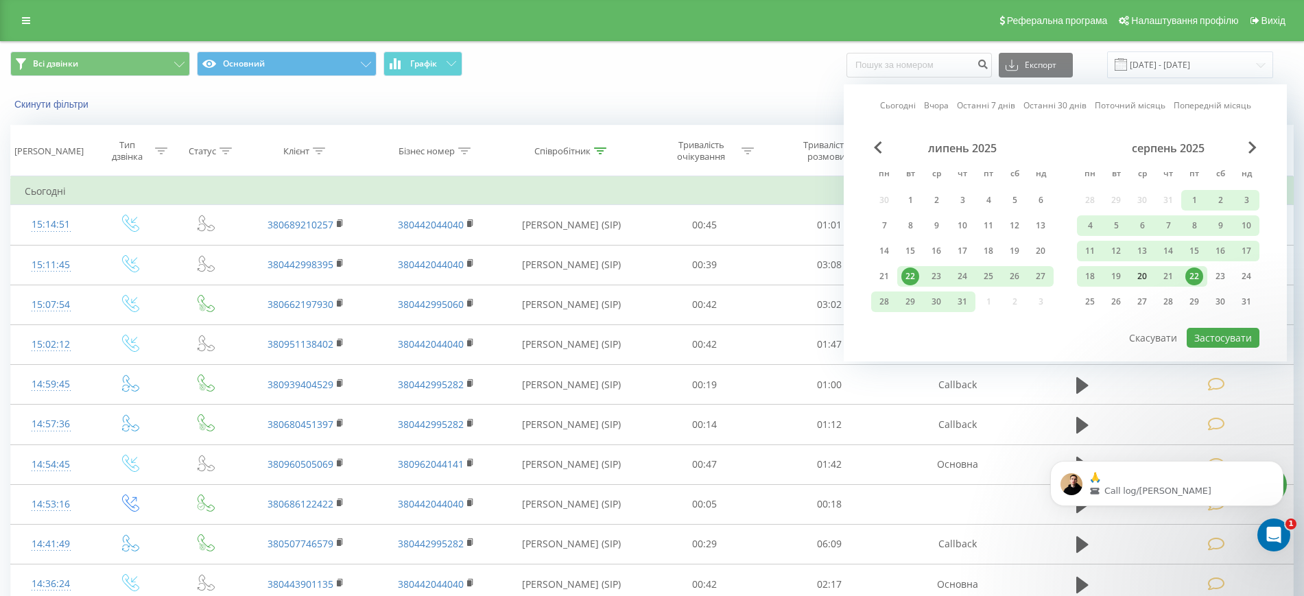
click at [1142, 278] on div "20" at bounding box center [1142, 277] width 18 height 18
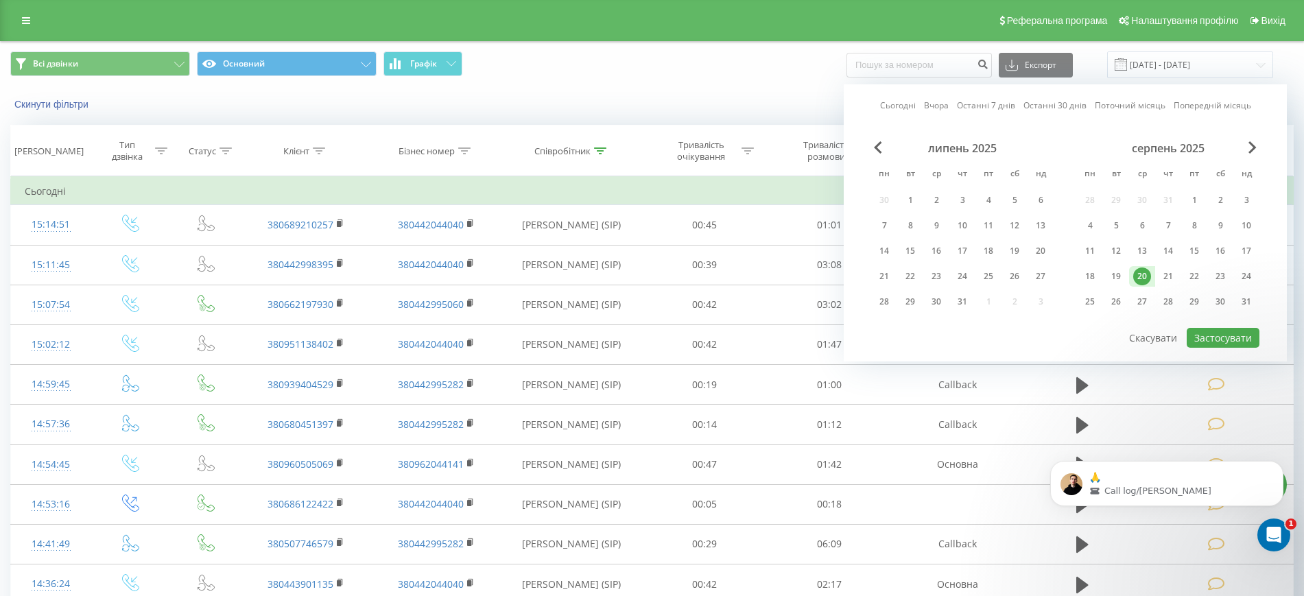
click at [1142, 278] on div "20" at bounding box center [1142, 277] width 18 height 18
click at [1226, 334] on button "Застосувати" at bounding box center [1223, 338] width 73 height 20
type input "[DATE] - [DATE]"
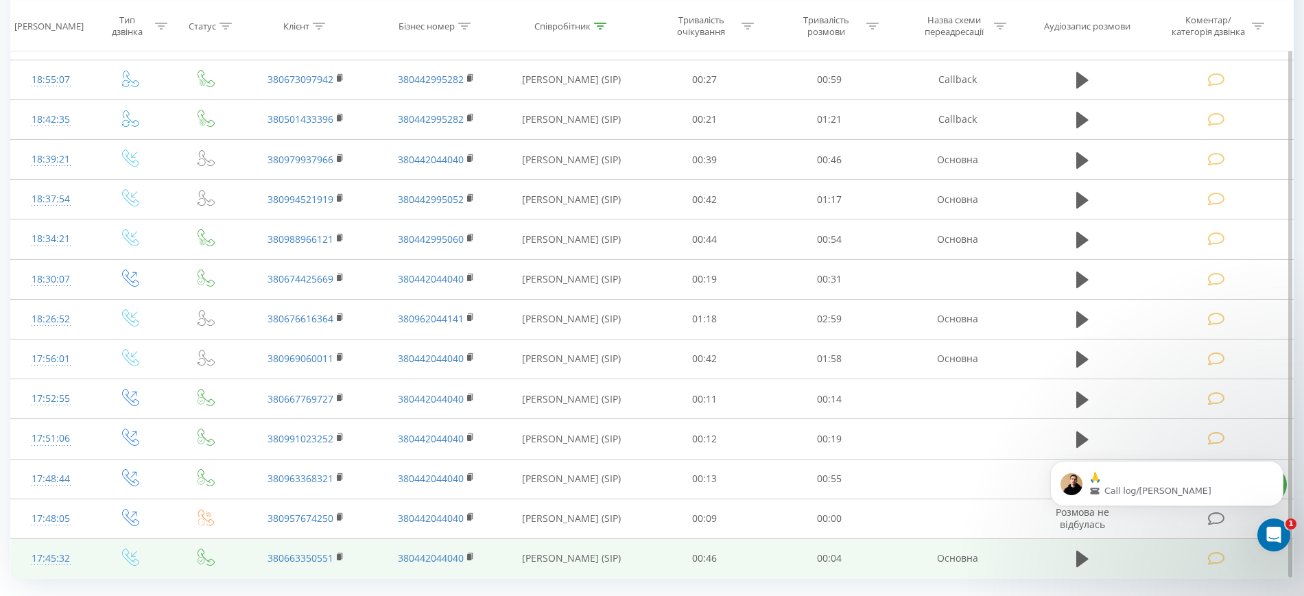
scroll to position [659, 0]
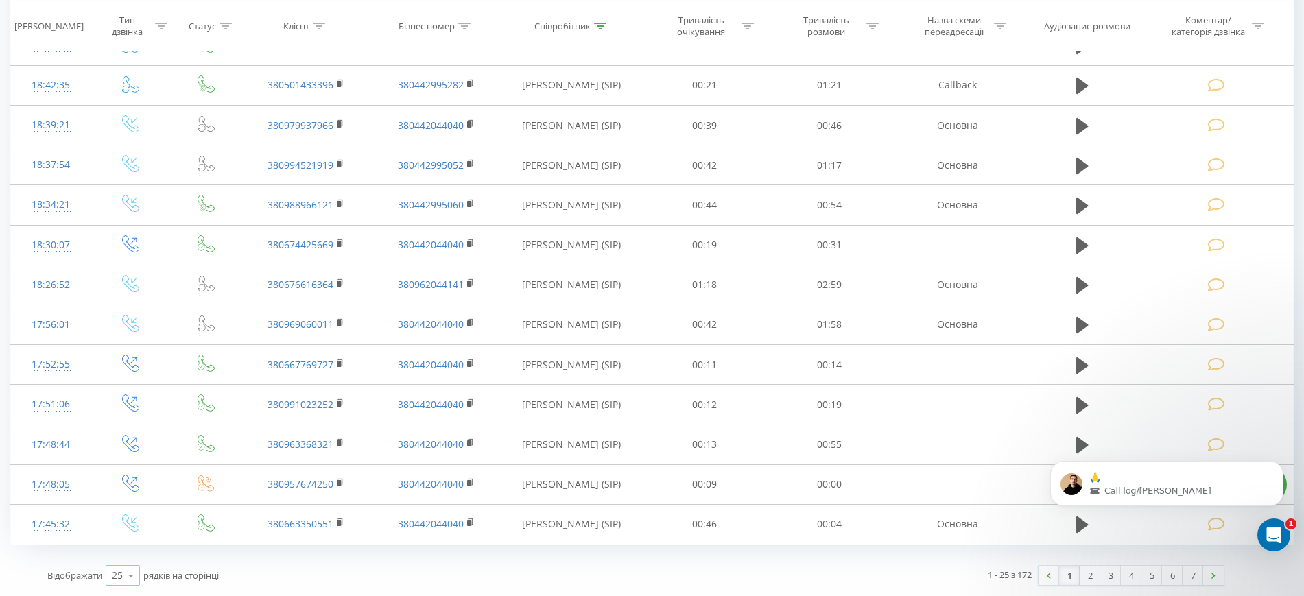
click at [126, 575] on icon at bounding box center [131, 576] width 21 height 27
click at [126, 560] on span "100" at bounding box center [120, 556] width 16 height 13
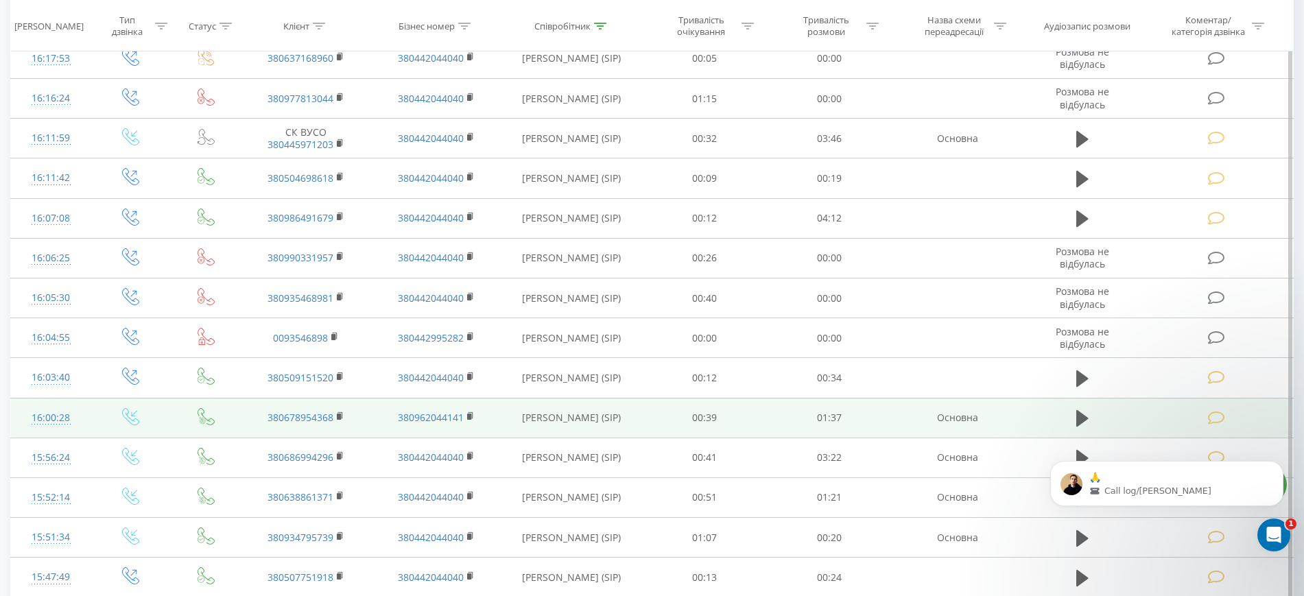
scroll to position [2374, 0]
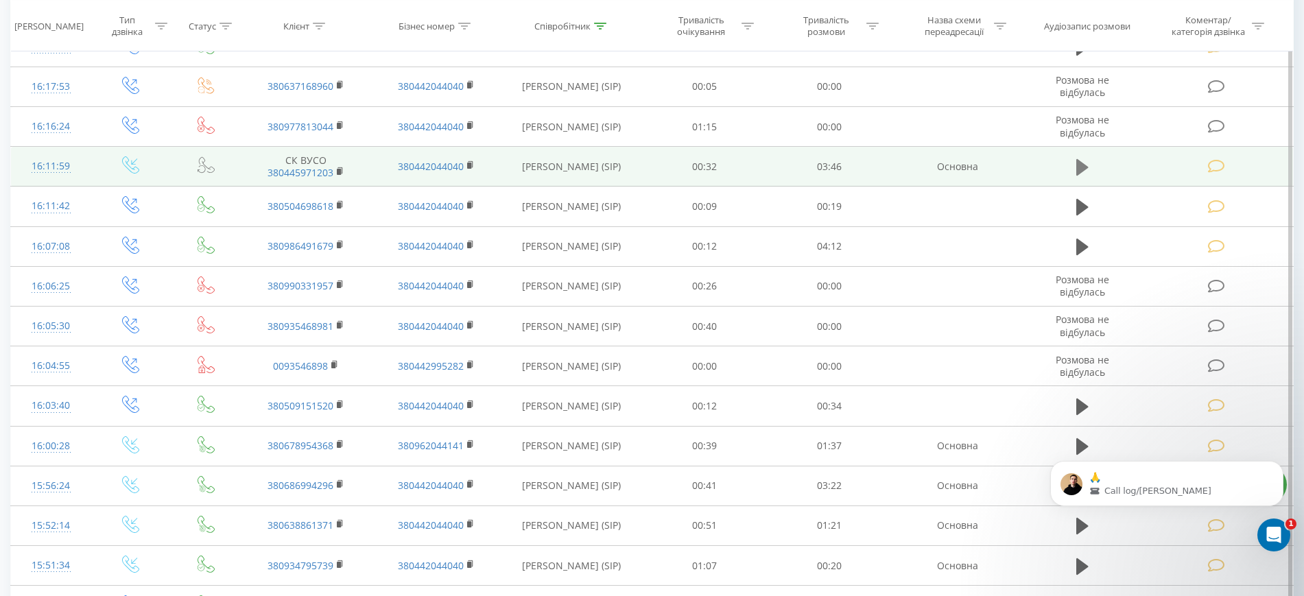
click at [1084, 165] on icon at bounding box center [1082, 167] width 12 height 16
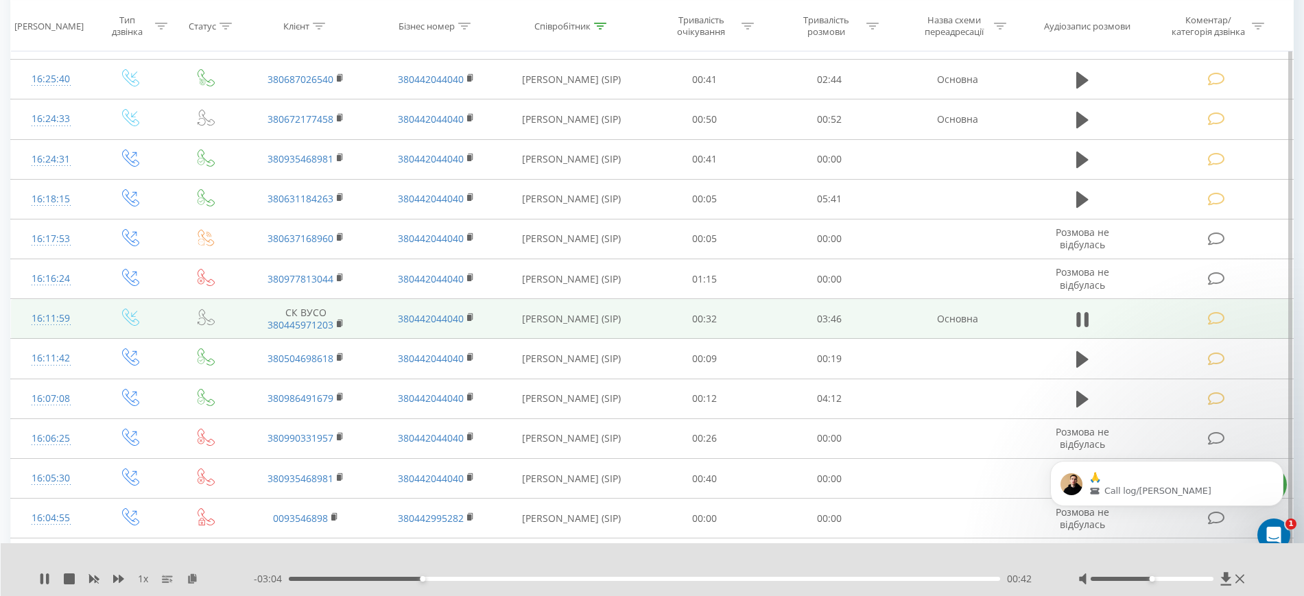
scroll to position [2230, 0]
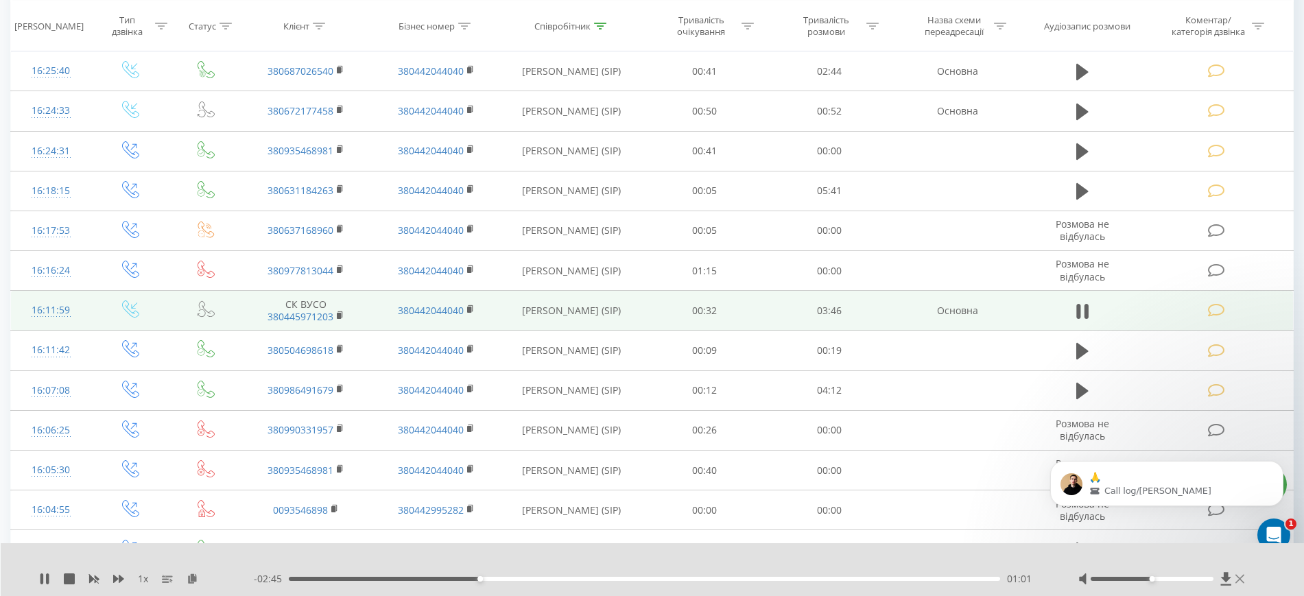
click at [1238, 578] on icon at bounding box center [1240, 579] width 9 height 11
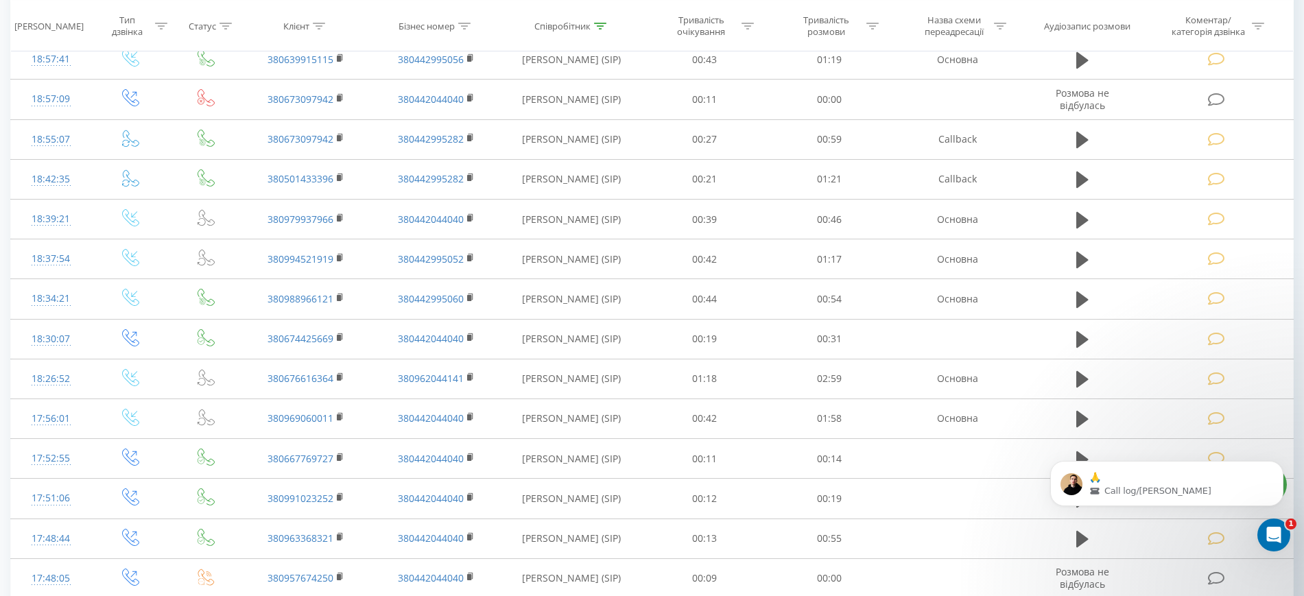
scroll to position [0, 0]
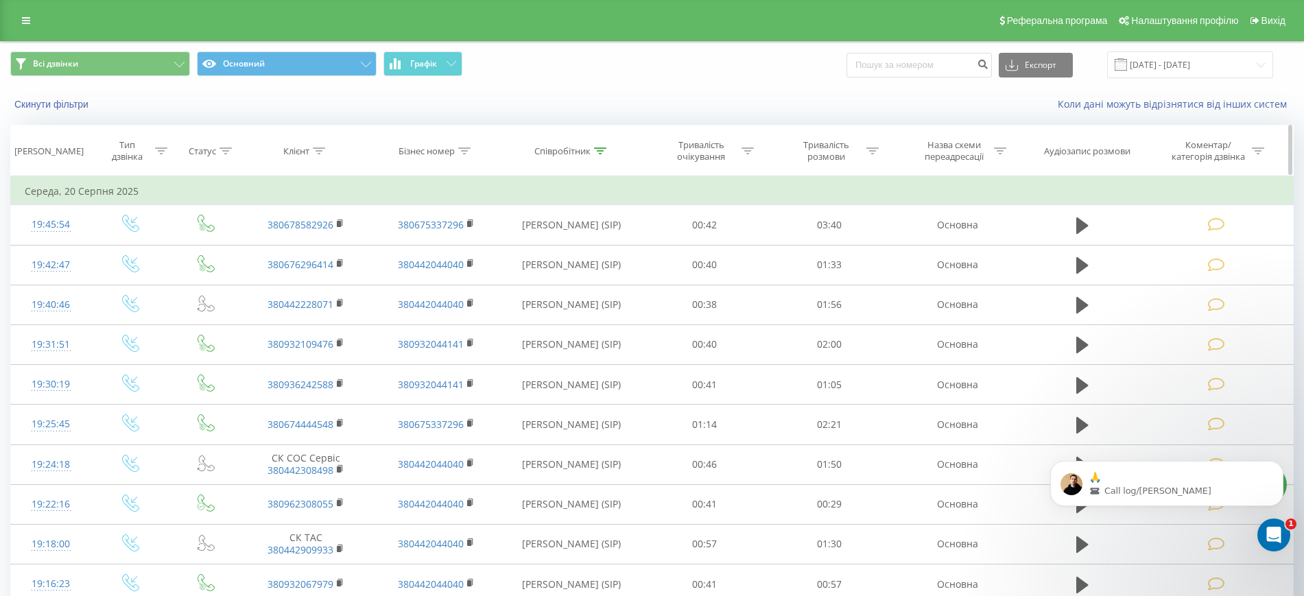
click at [320, 148] on icon at bounding box center [320, 151] width 12 height 7
click at [281, 248] on input "text" at bounding box center [306, 249] width 121 height 24
paste input "Для SMS Телефон Примітка Відправити тестове повідомлення Checked [PHONE_NUMBER]"
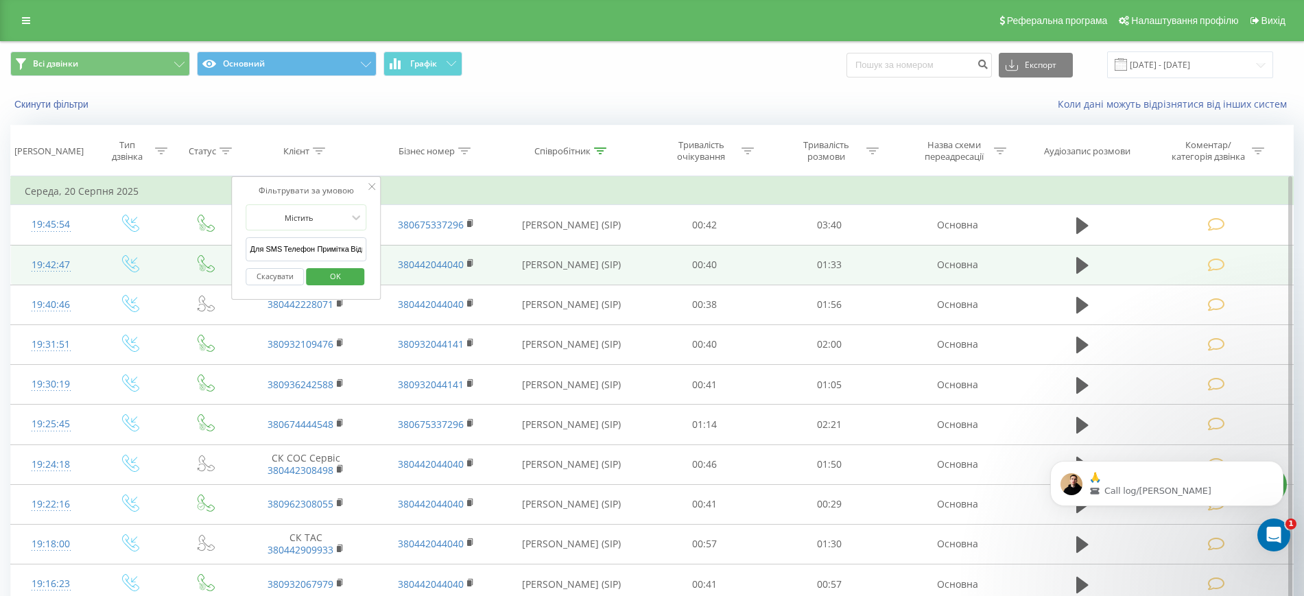
drag, startPoint x: 283, startPoint y: 250, endPoint x: 187, endPoint y: 250, distance: 96.7
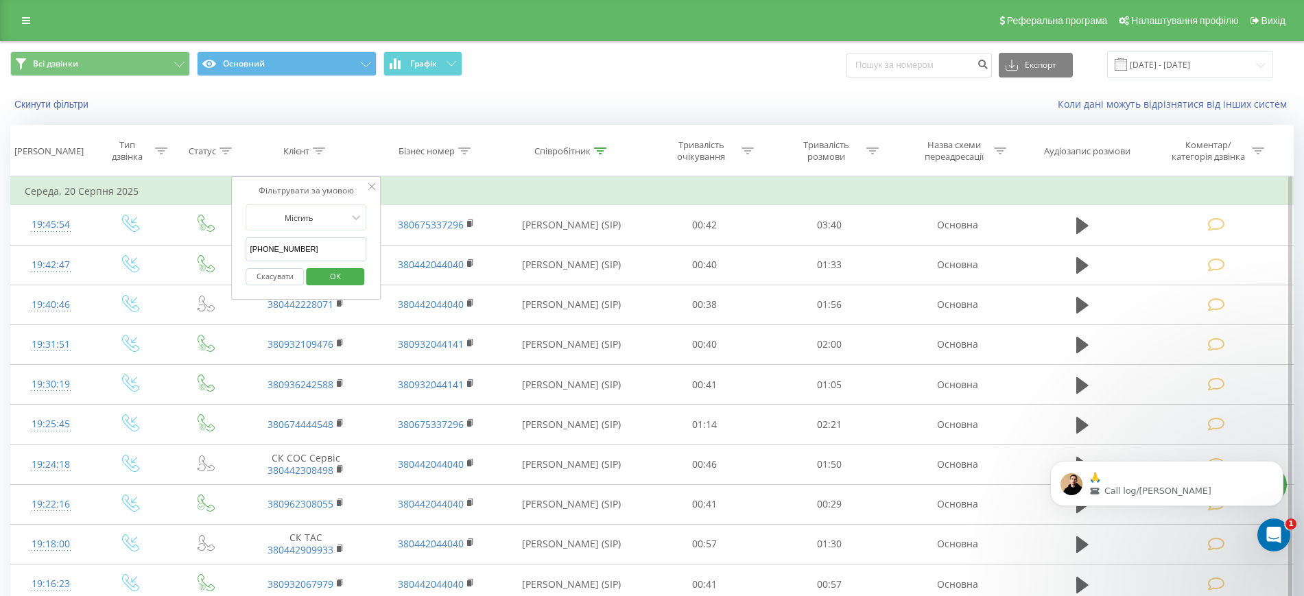
click at [267, 251] on input "[PHONE_NUMBER]" at bounding box center [306, 249] width 121 height 24
click at [275, 251] on input "38063)[PHONE_NUMBER]" at bounding box center [306, 249] width 121 height 24
click at [287, 246] on input "38063118-42-63" at bounding box center [306, 249] width 121 height 24
click at [294, 248] on input "3806311842-63" at bounding box center [306, 249] width 121 height 24
type input "380631184263"
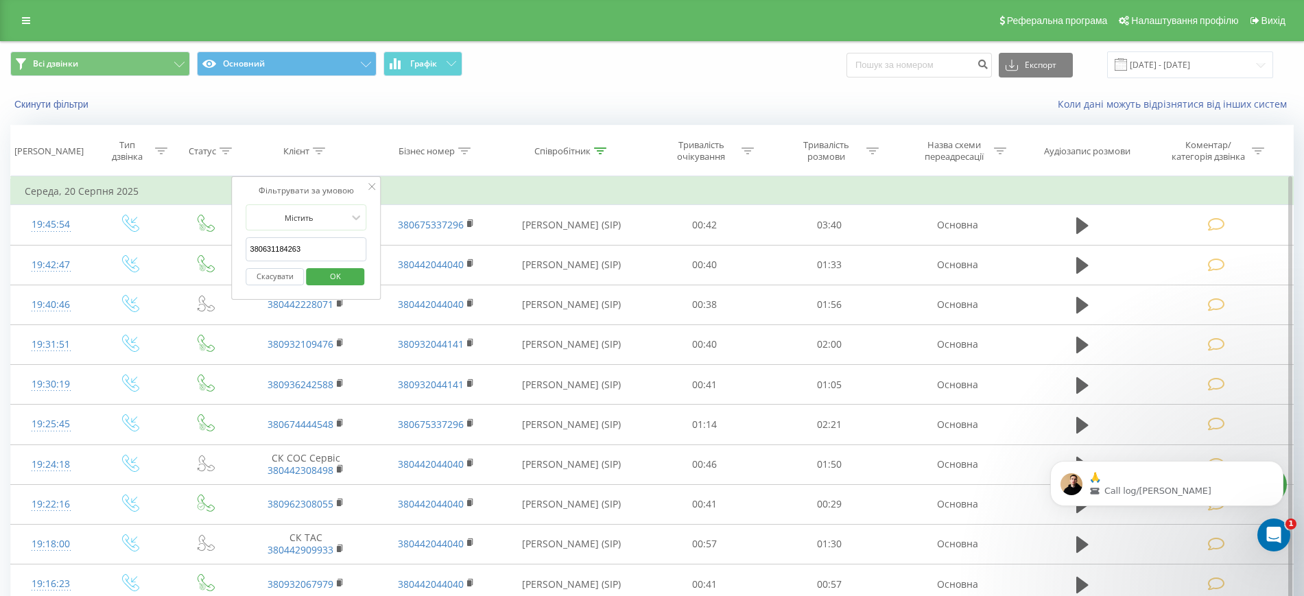
click at [357, 272] on button "OK" at bounding box center [335, 276] width 58 height 17
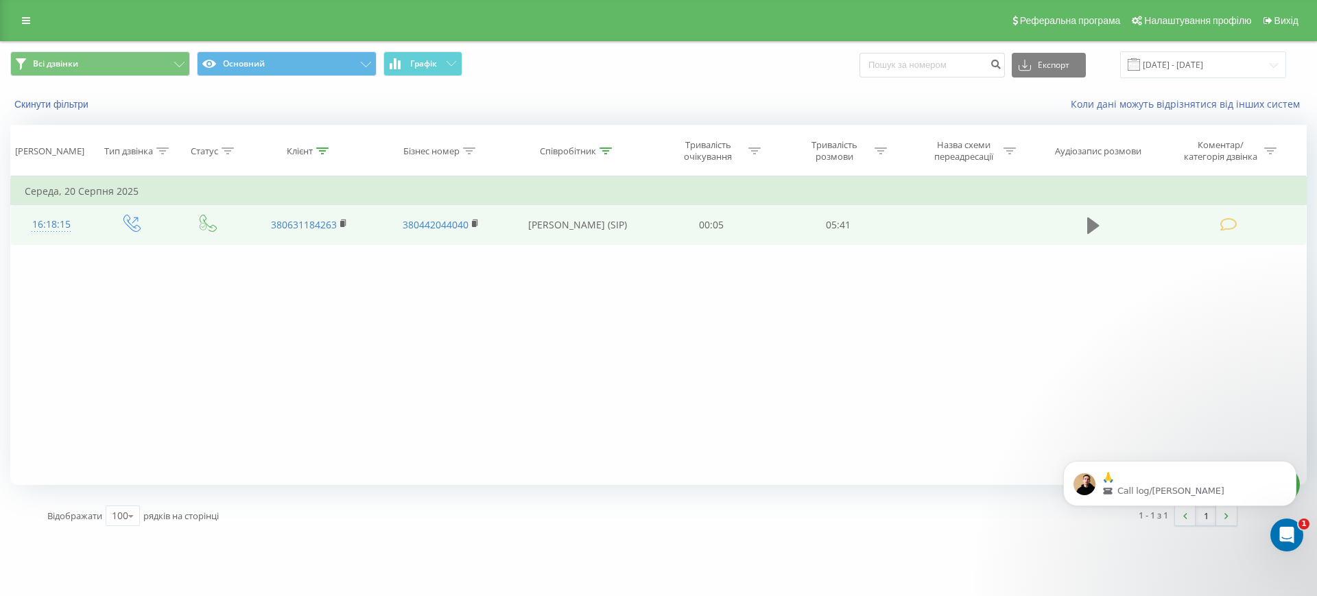
click at [1096, 224] on icon at bounding box center [1093, 225] width 12 height 16
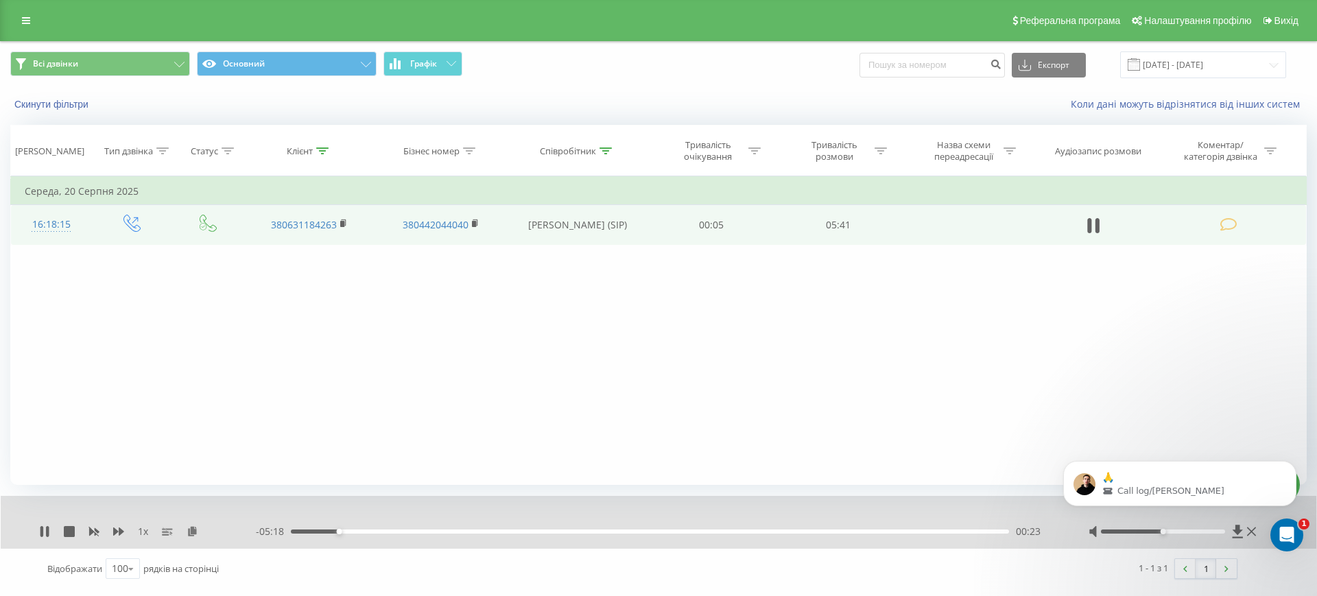
click at [43, 538] on div "1 x" at bounding box center [147, 532] width 217 height 14
click at [43, 529] on icon at bounding box center [41, 531] width 3 height 11
click at [45, 525] on div "1 x" at bounding box center [147, 532] width 217 height 14
click at [43, 532] on icon at bounding box center [44, 531] width 8 height 11
click at [1210, 530] on body "🙏 Call log/[PERSON_NAME]" at bounding box center [1179, 496] width 263 height 116
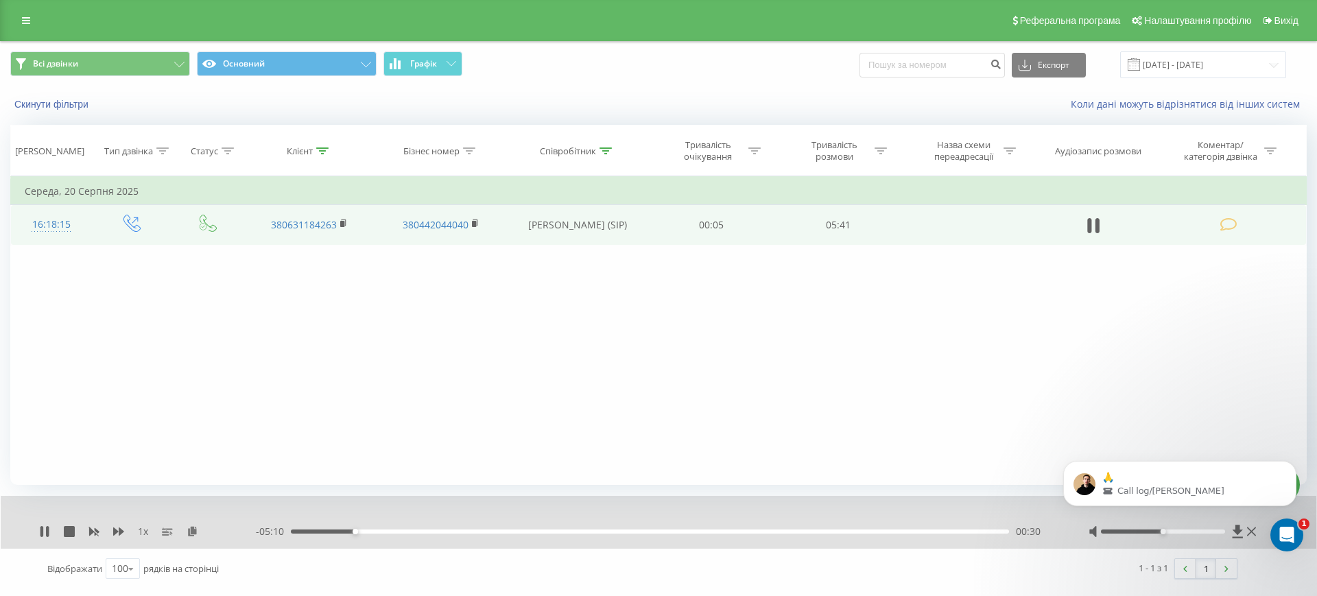
drag, startPoint x: 1157, startPoint y: 530, endPoint x: 1198, endPoint y: 530, distance: 41.2
click at [1198, 530] on body "🙏 Call log/[PERSON_NAME]" at bounding box center [1179, 496] width 263 height 116
drag, startPoint x: 1155, startPoint y: 531, endPoint x: 1194, endPoint y: 531, distance: 38.4
click at [1194, 531] on body "🙏 Call log/[PERSON_NAME]" at bounding box center [1179, 496] width 263 height 116
drag, startPoint x: 1153, startPoint y: 532, endPoint x: 1187, endPoint y: 532, distance: 33.6
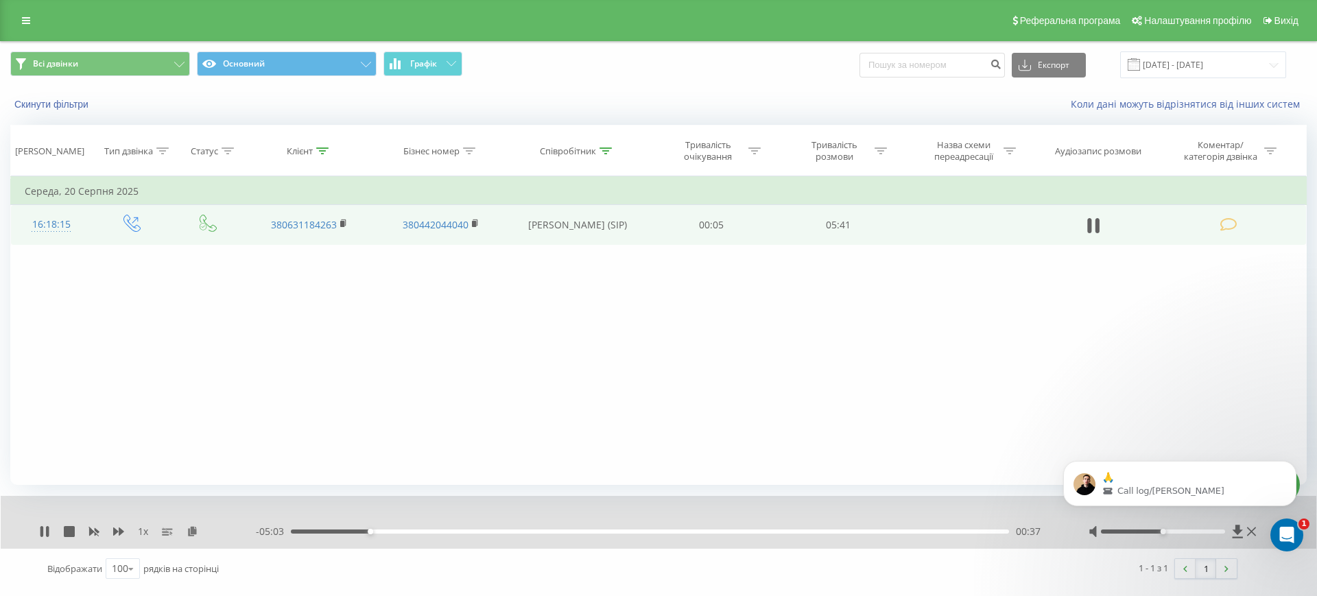
click at [1187, 532] on body "🙏 Call log/[PERSON_NAME]" at bounding box center [1179, 496] width 263 height 116
click at [1189, 532] on body "🙏 Call log/[PERSON_NAME]" at bounding box center [1179, 496] width 263 height 116
click at [461, 534] on div "- 04:28 01:12 01:12" at bounding box center [655, 532] width 799 height 14
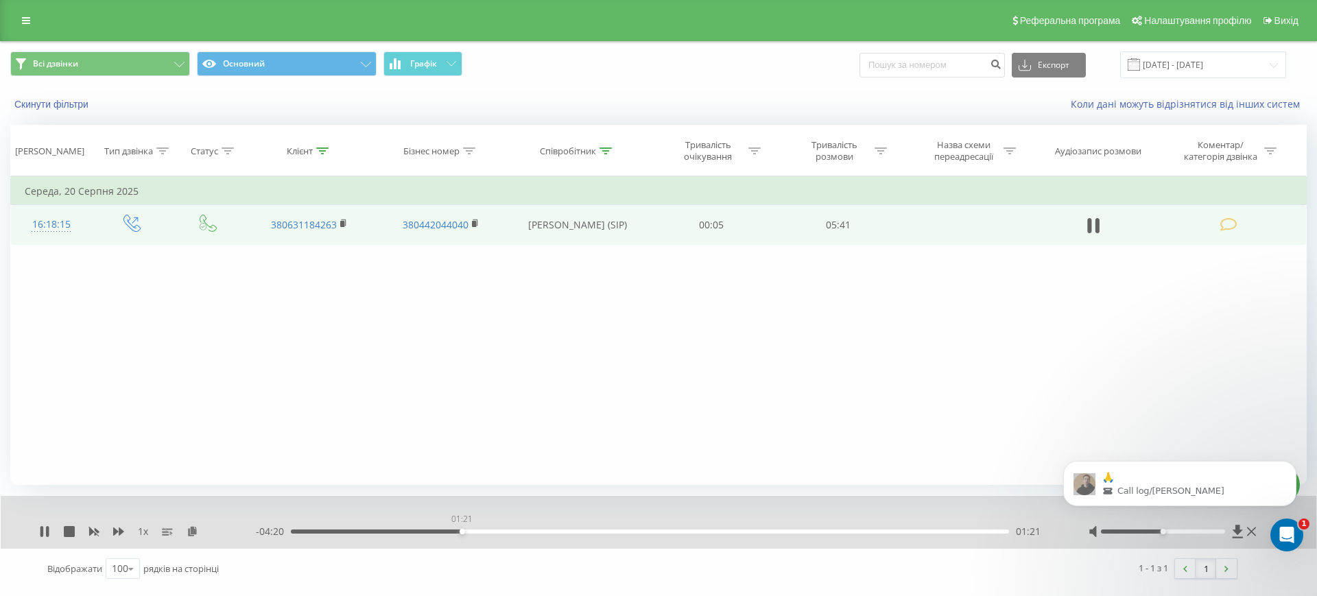
click at [462, 533] on div "01:21" at bounding box center [650, 532] width 718 height 4
click at [484, 532] on div "01:22" at bounding box center [650, 532] width 718 height 4
click at [499, 532] on div "01:39" at bounding box center [650, 532] width 718 height 4
click at [515, 531] on div "01:46" at bounding box center [650, 532] width 718 height 4
click at [529, 531] on div "01:47" at bounding box center [650, 532] width 718 height 4
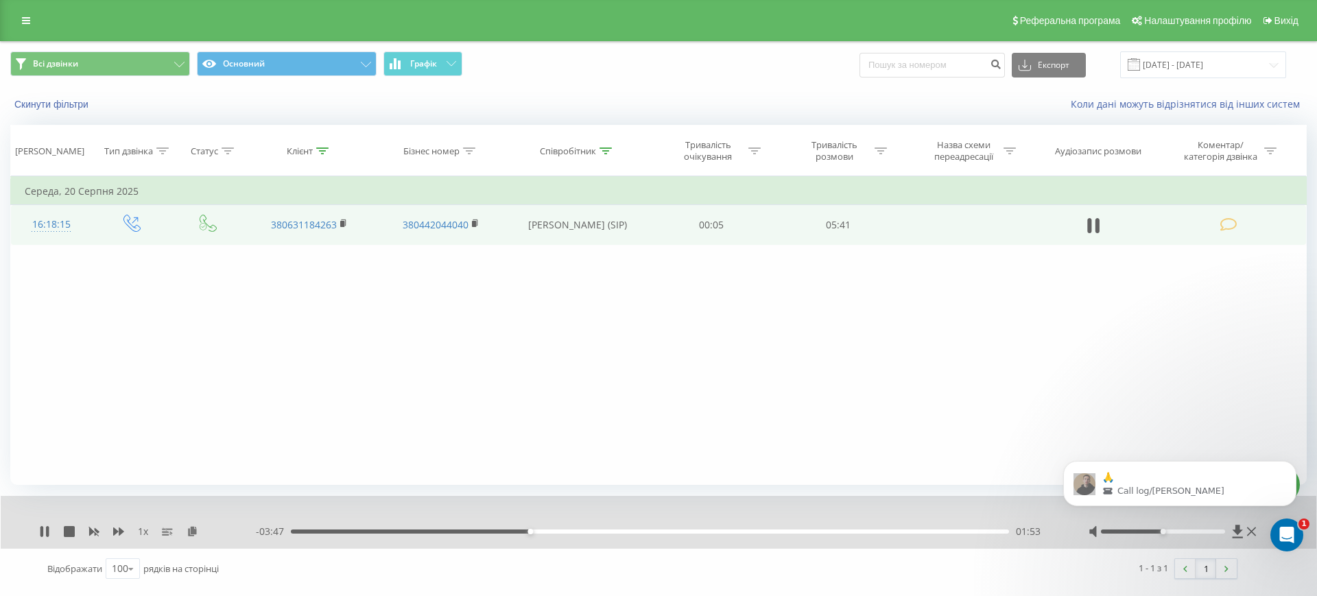
click at [549, 530] on div "01:53" at bounding box center [650, 532] width 718 height 4
click at [556, 530] on div "02:06" at bounding box center [650, 532] width 718 height 4
click at [576, 530] on div "02:06" at bounding box center [650, 532] width 718 height 4
click at [591, 530] on div "02:16" at bounding box center [650, 532] width 718 height 4
click at [620, 530] on div "02:36" at bounding box center [650, 532] width 718 height 4
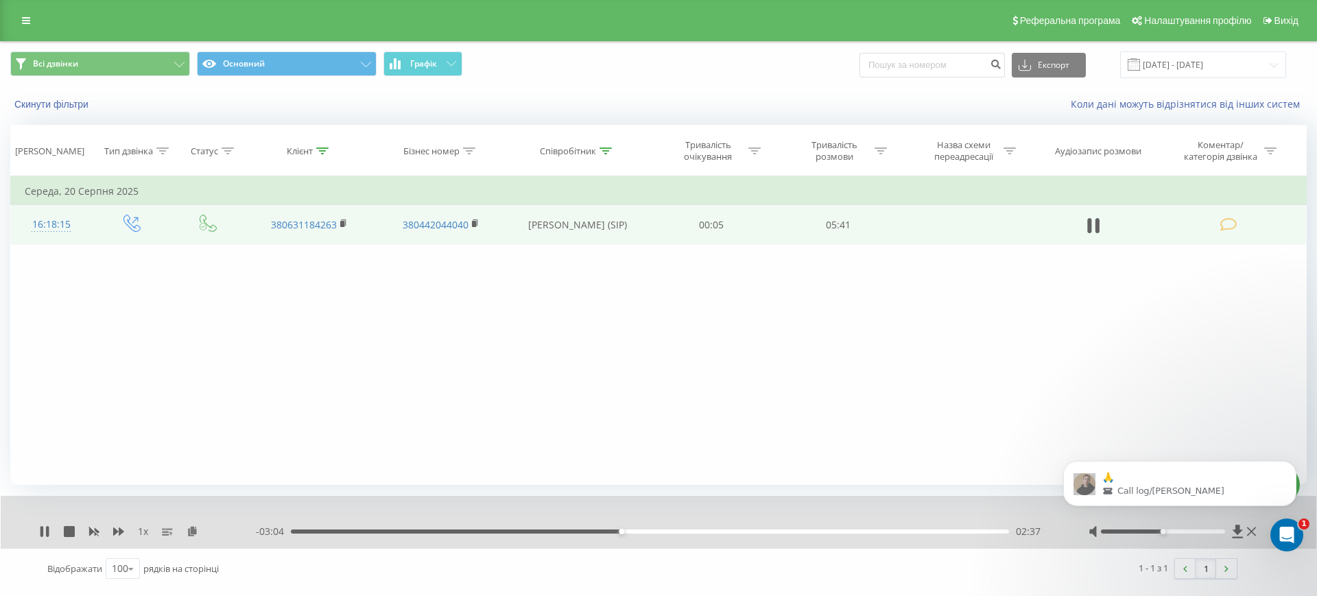
click at [638, 530] on div "02:37" at bounding box center [650, 532] width 718 height 4
click at [654, 530] on div "02:52" at bounding box center [650, 532] width 718 height 4
click at [683, 530] on div "03:06" at bounding box center [650, 532] width 718 height 4
click at [713, 530] on div "03:20" at bounding box center [650, 532] width 718 height 4
click at [740, 530] on div "03:21" at bounding box center [650, 532] width 718 height 4
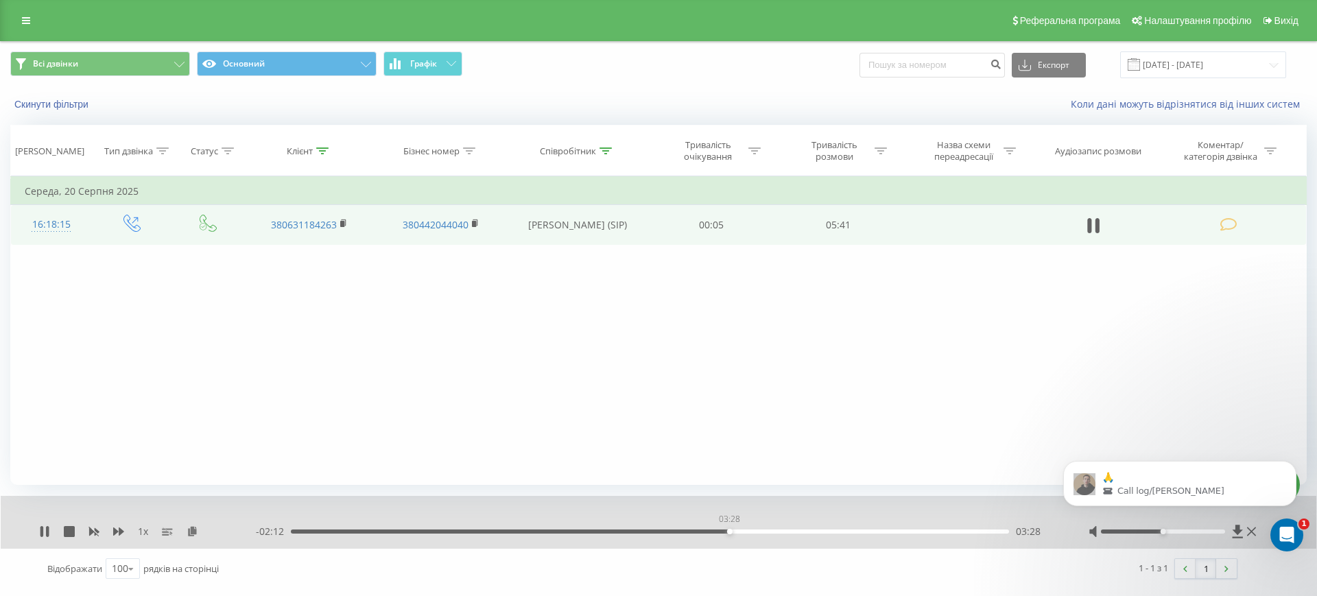
click at [729, 531] on div "03:28" at bounding box center [650, 532] width 718 height 4
click at [1229, 480] on p "🙏" at bounding box center [1191, 478] width 177 height 14
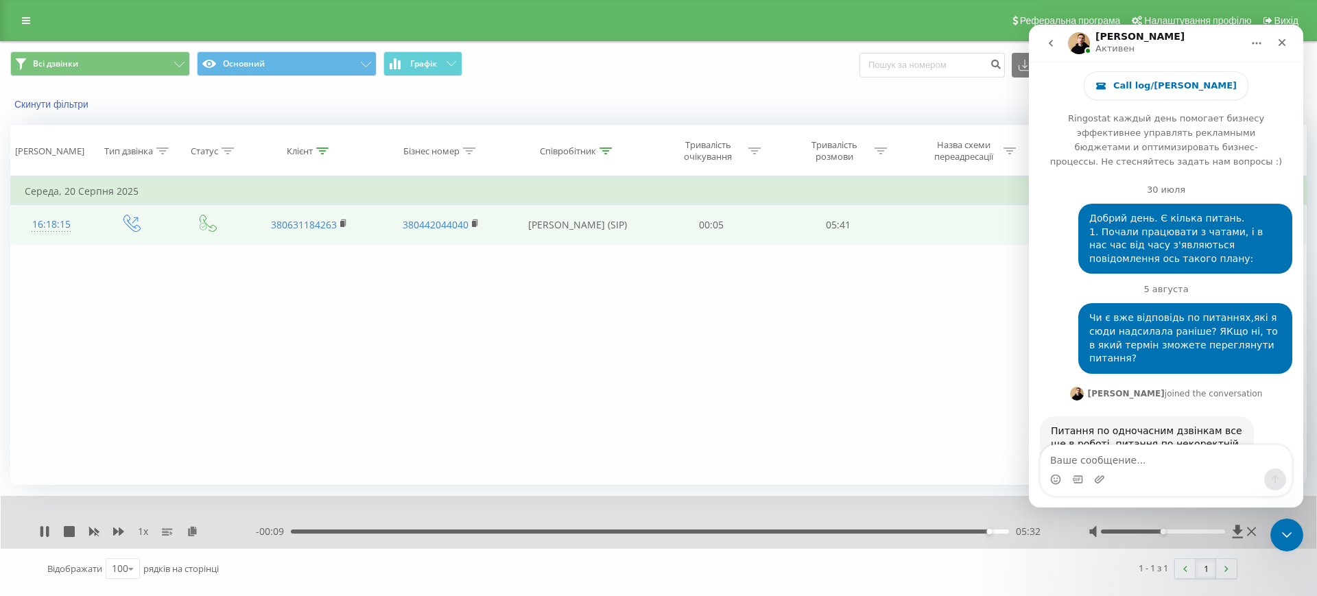
scroll to position [127, 0]
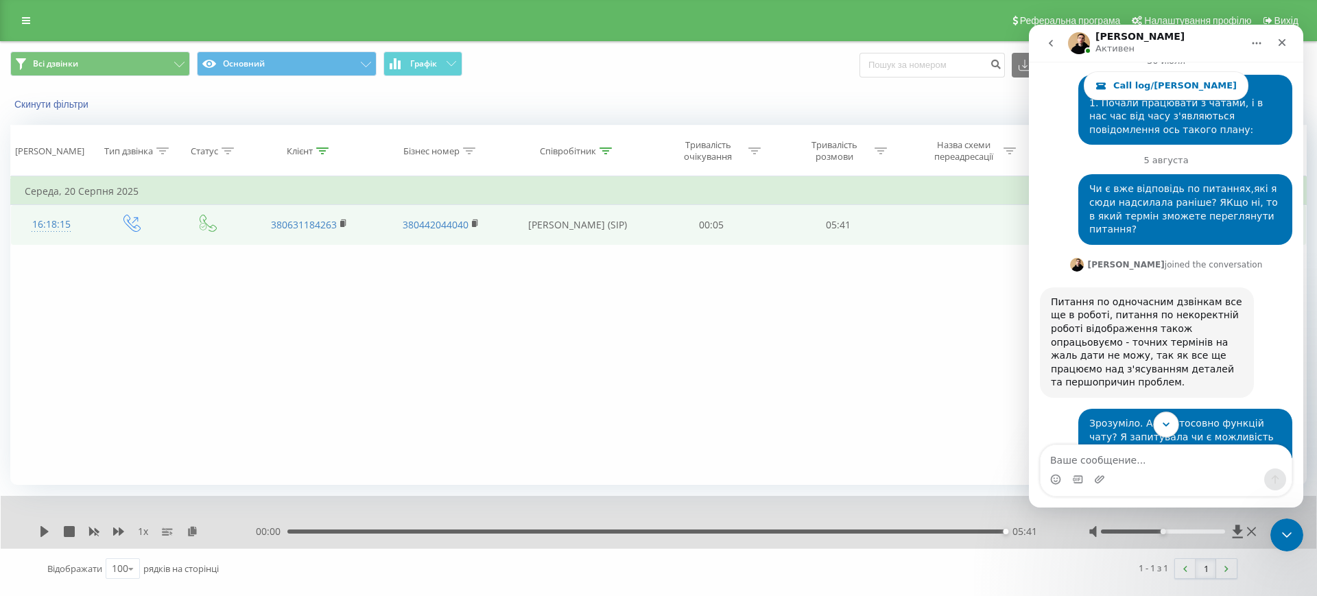
click at [1166, 426] on icon "Scroll to bottom" at bounding box center [1166, 425] width 12 height 12
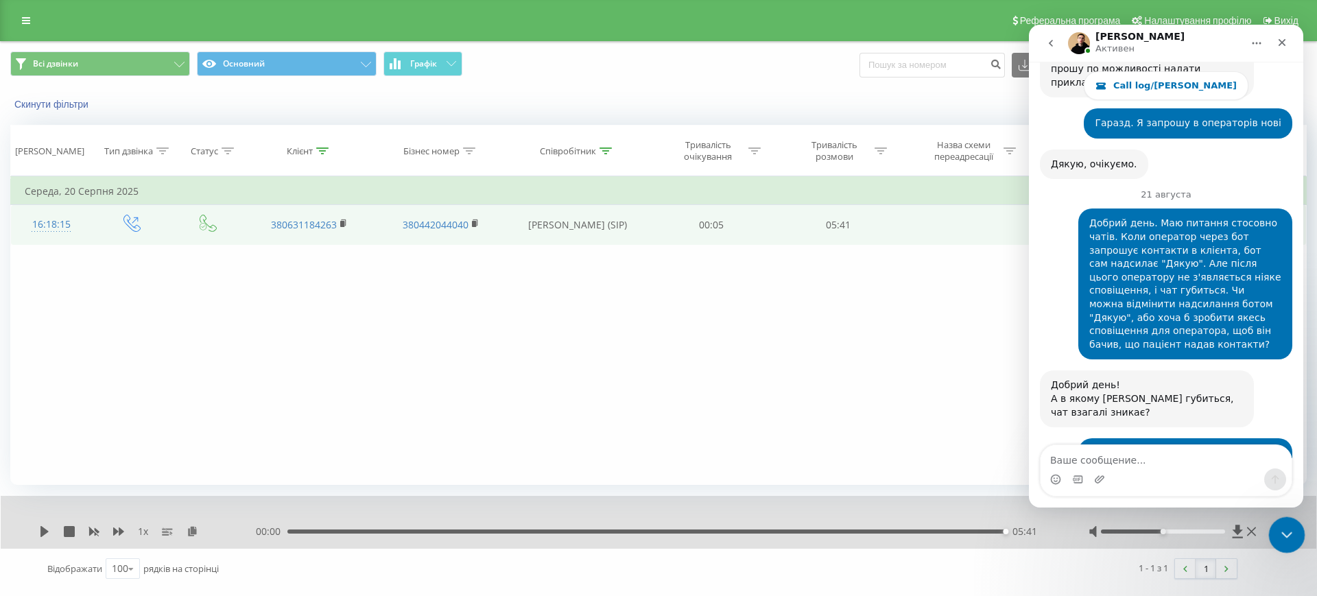
scroll to position [21046, 0]
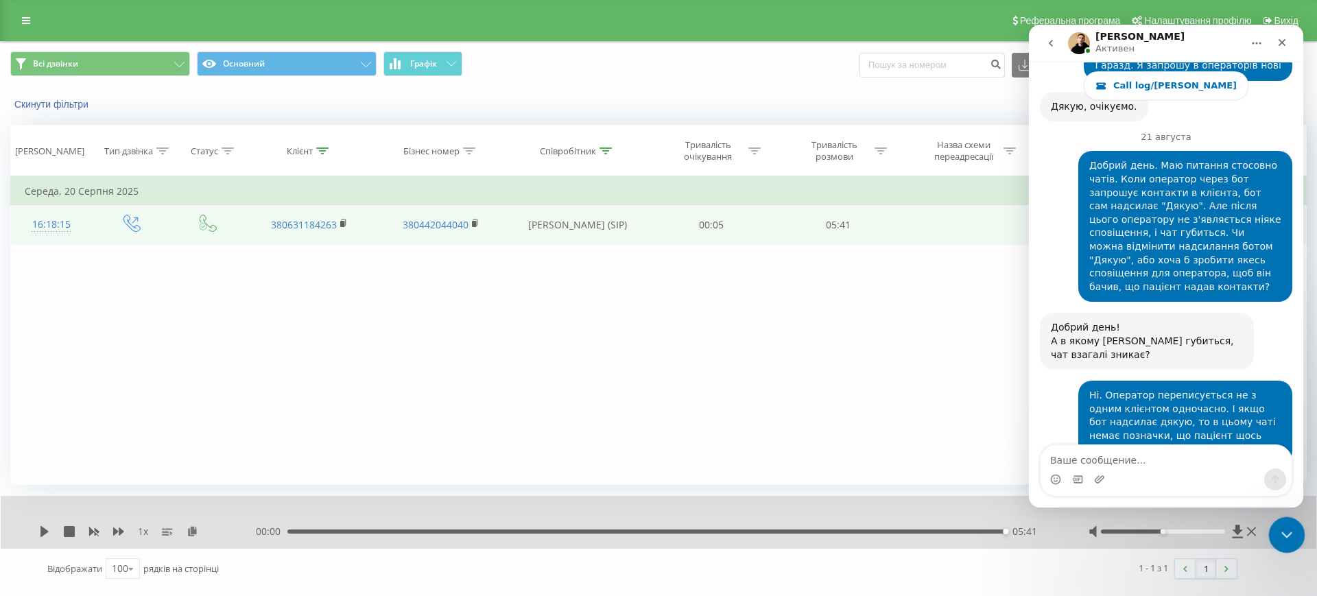
drag, startPoint x: 1291, startPoint y: 528, endPoint x: 1972, endPoint y: 839, distance: 748.8
click at [1293, 527] on icon "Закрыть службу сообщений Intercom" at bounding box center [1285, 533] width 16 height 16
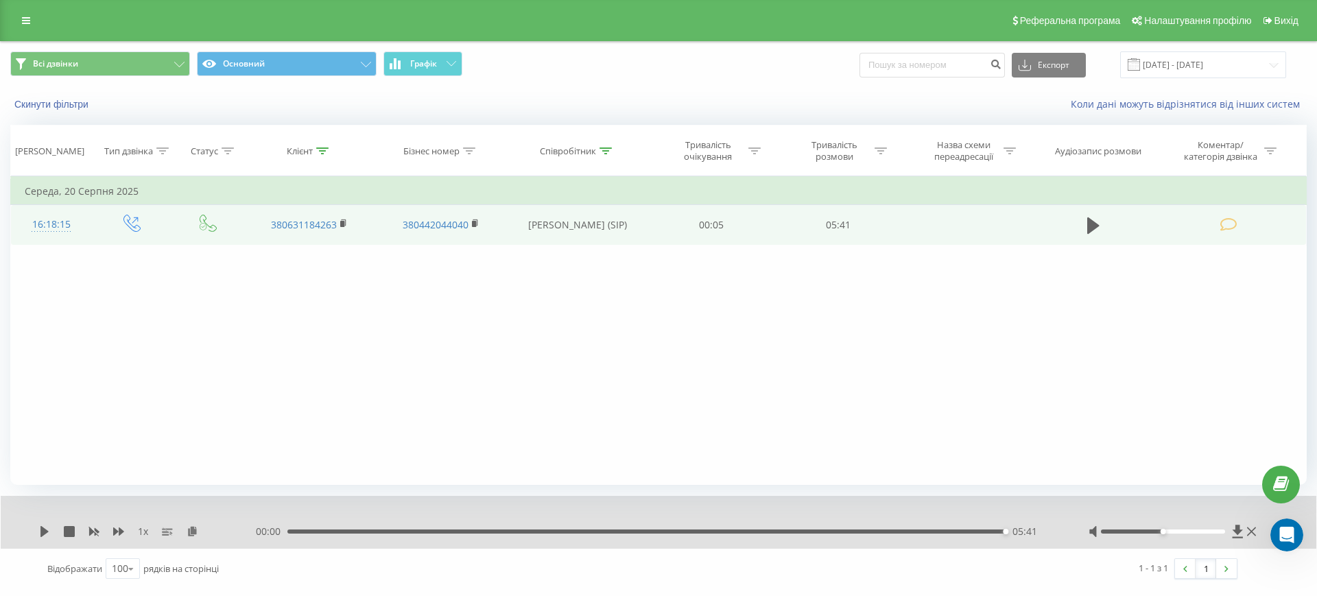
click at [508, 345] on div "Фільтрувати за умовою Дорівнює Введіть значення Скасувати OK Фільтрувати за умо…" at bounding box center [658, 330] width 1297 height 309
click at [1253, 530] on icon at bounding box center [1251, 532] width 9 height 9
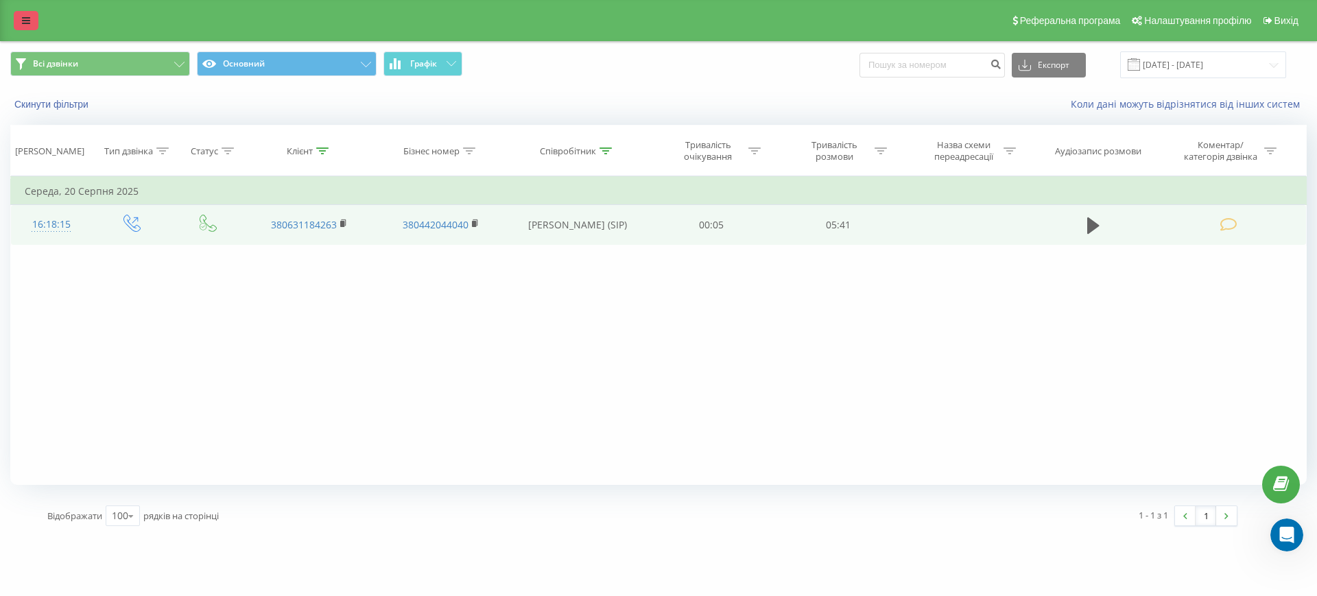
click at [27, 25] on icon at bounding box center [26, 21] width 8 height 10
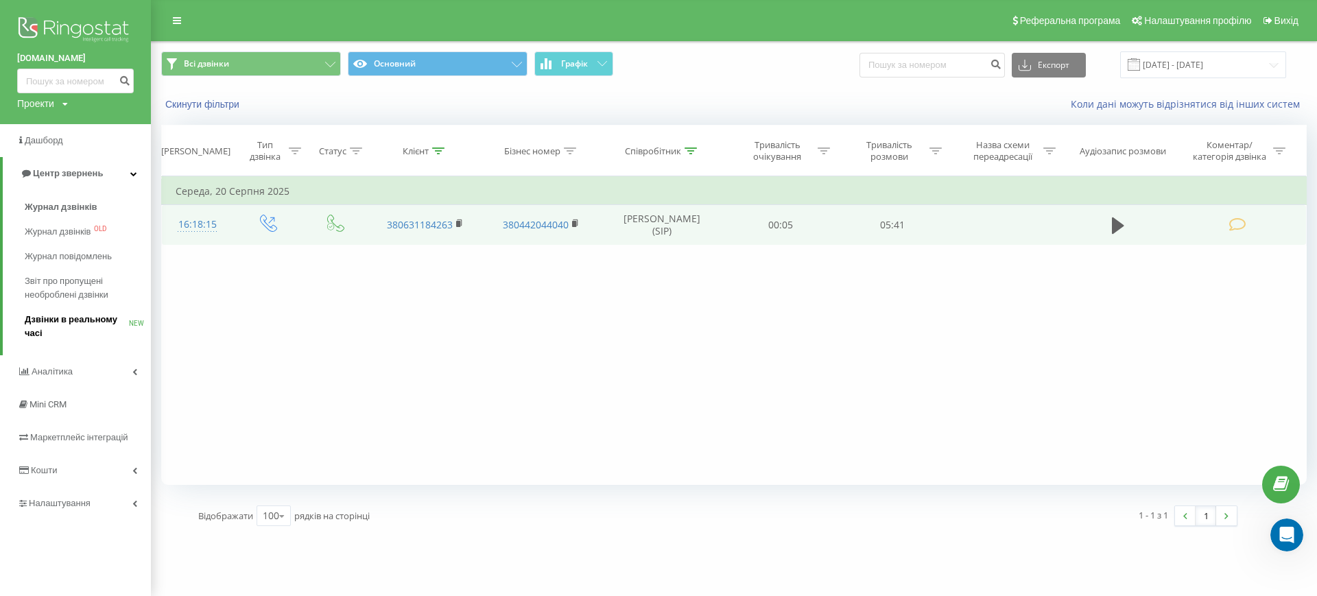
click at [74, 314] on span "Дзвінки в реальному часі" at bounding box center [77, 326] width 104 height 27
click at [54, 320] on span "Дзвінки в реальному часі" at bounding box center [77, 326] width 104 height 27
